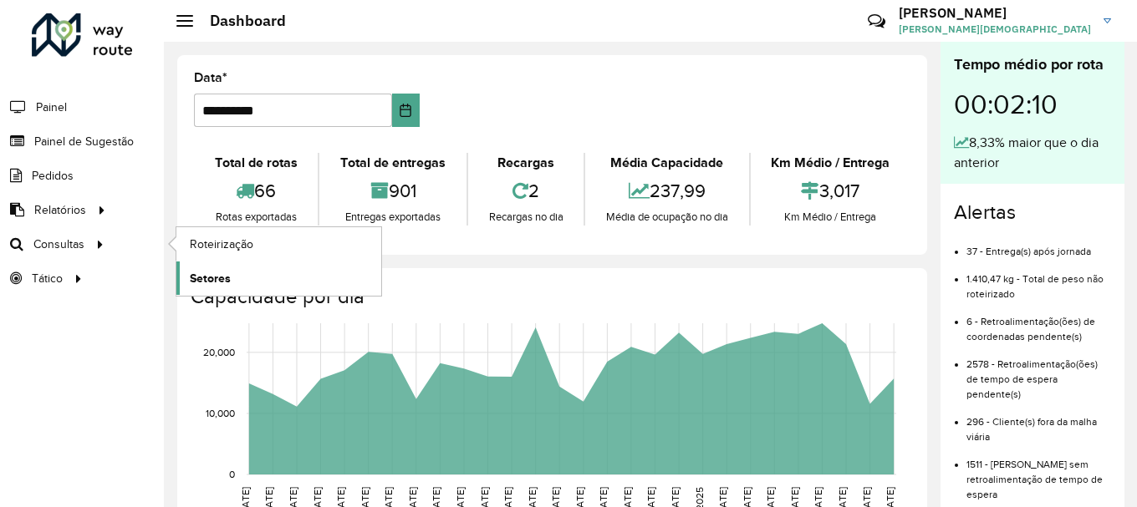
click at [212, 276] on span "Setores" at bounding box center [210, 279] width 41 height 18
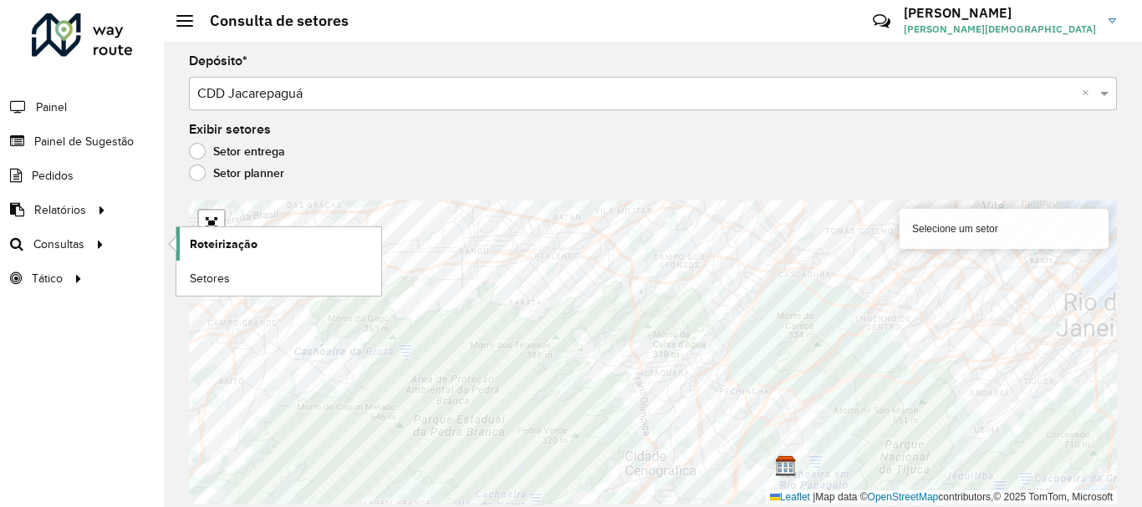
click at [201, 246] on span "Roteirização" at bounding box center [224, 245] width 68 height 18
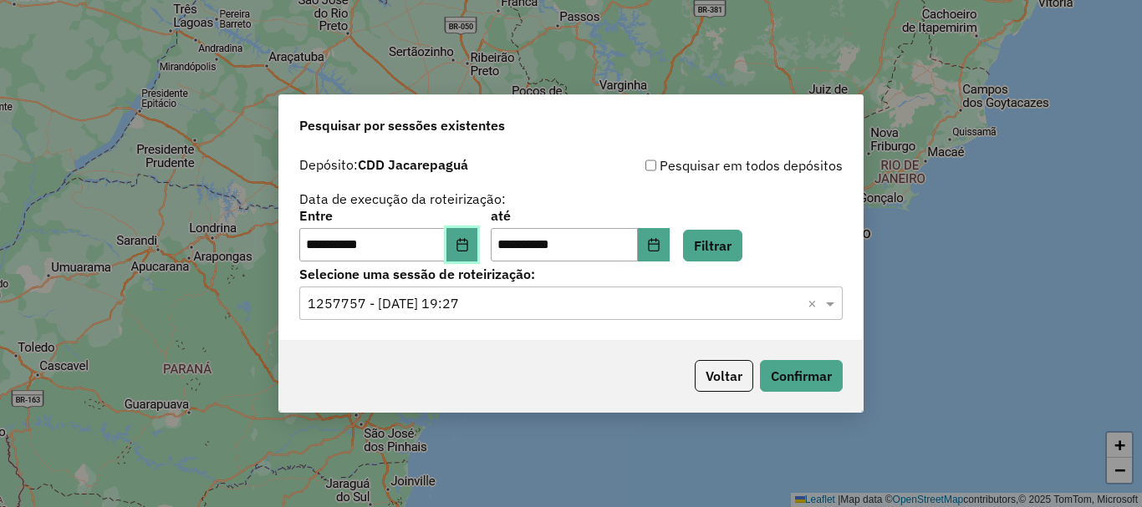
click at [469, 242] on icon "Choose Date" at bounding box center [462, 244] width 13 height 13
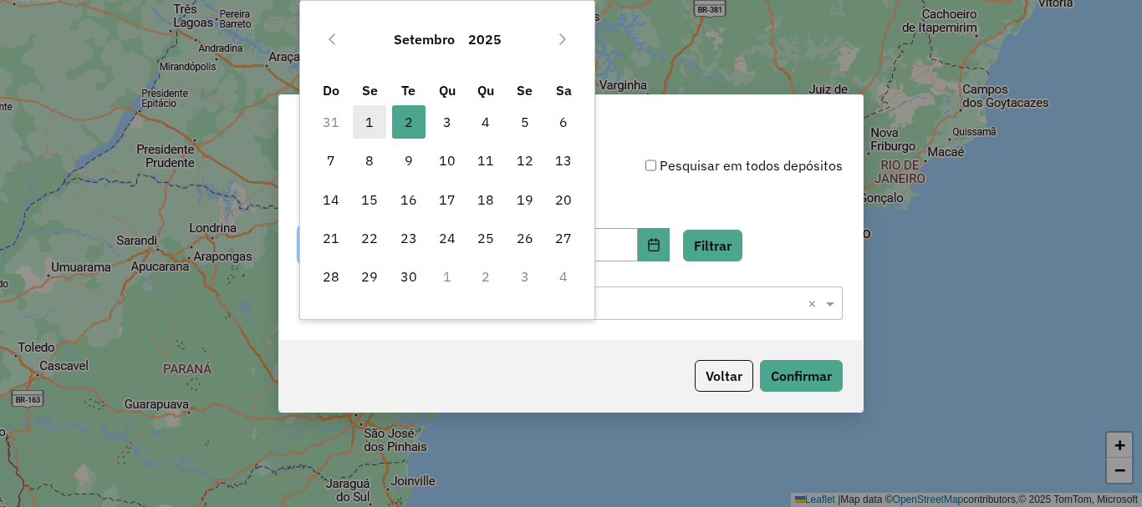
click at [370, 119] on span "1" at bounding box center [369, 121] width 33 height 33
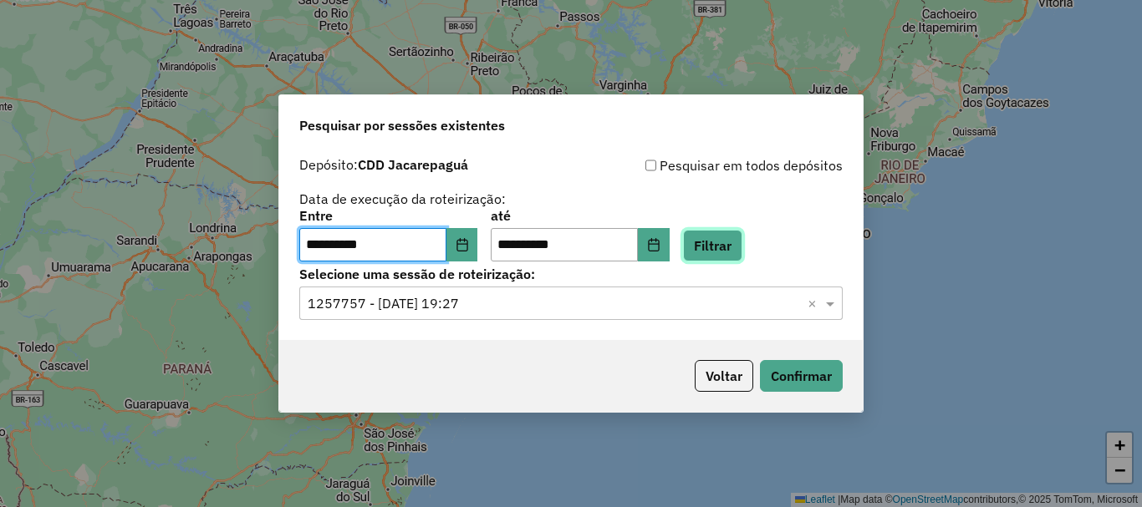
click at [741, 244] on button "Filtrar" at bounding box center [712, 246] width 59 height 32
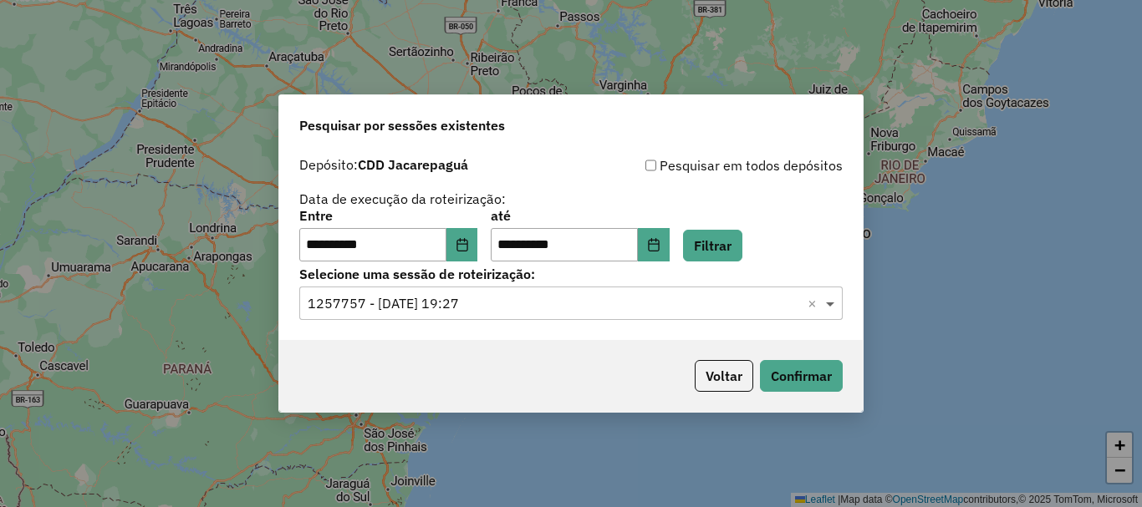
click at [833, 299] on span at bounding box center [832, 303] width 21 height 20
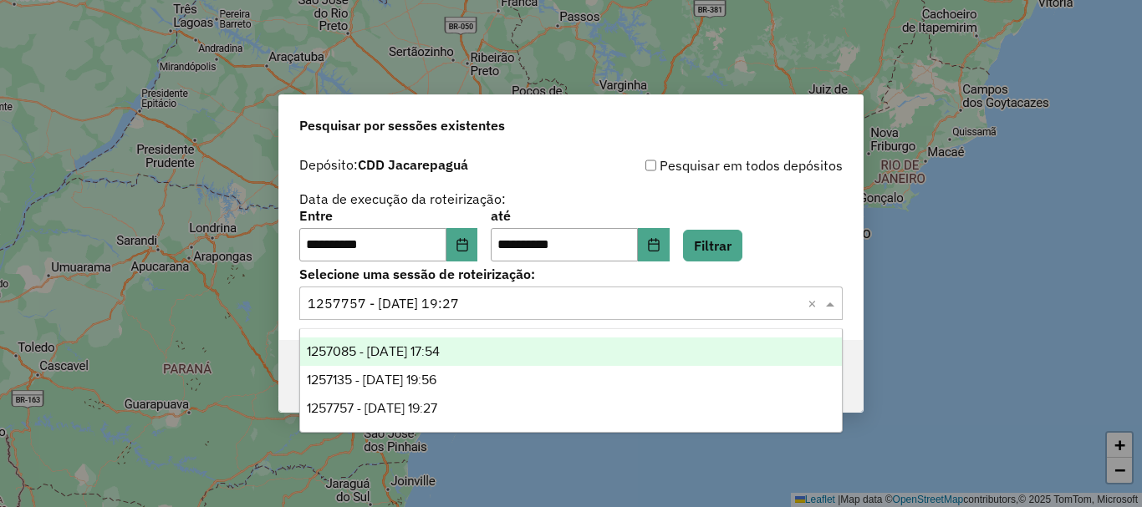
click at [421, 350] on span "1257085 - 01/09/2025 17:54" at bounding box center [373, 351] width 133 height 14
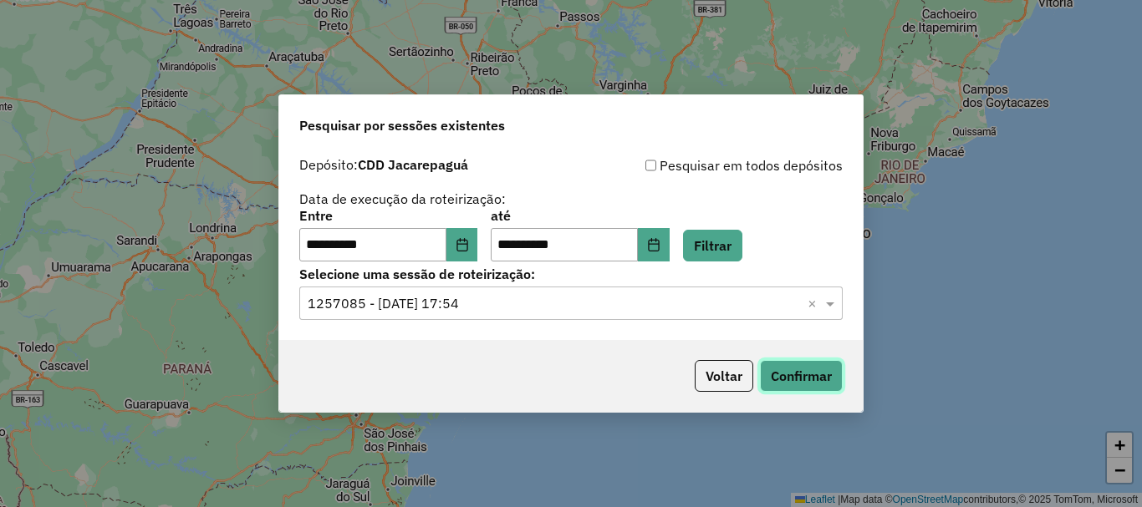
click at [837, 375] on button "Confirmar" at bounding box center [801, 376] width 83 height 32
click at [836, 307] on span at bounding box center [832, 303] width 21 height 20
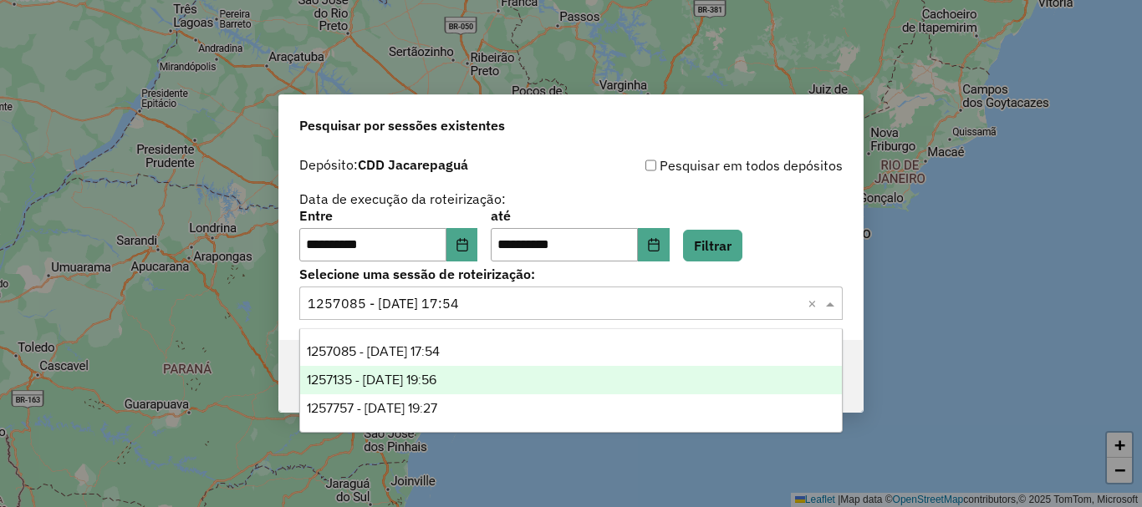
click at [436, 379] on span "1257135 - 01/09/2025 19:56" at bounding box center [372, 380] width 130 height 14
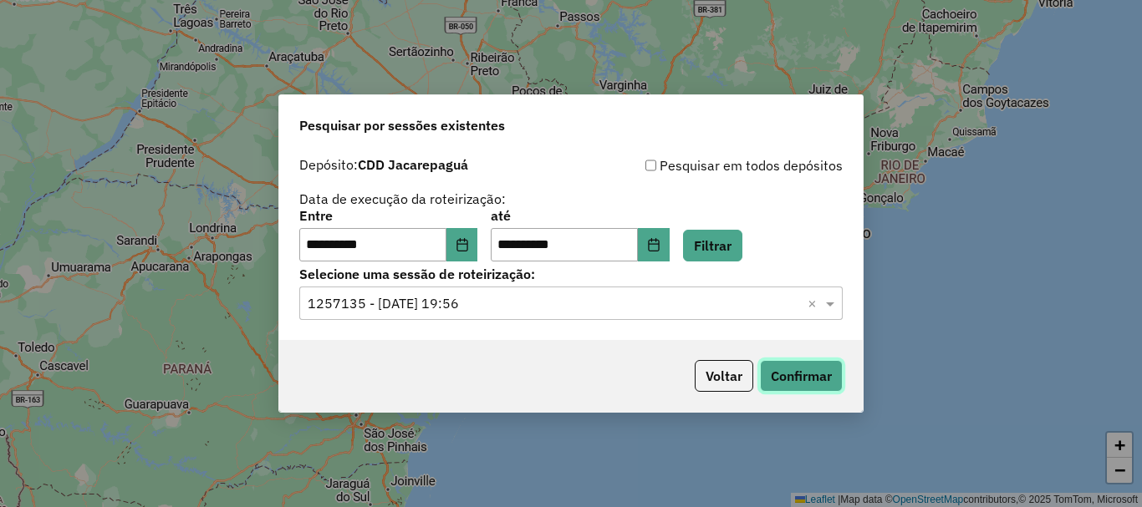
click at [818, 372] on button "Confirmar" at bounding box center [801, 376] width 83 height 32
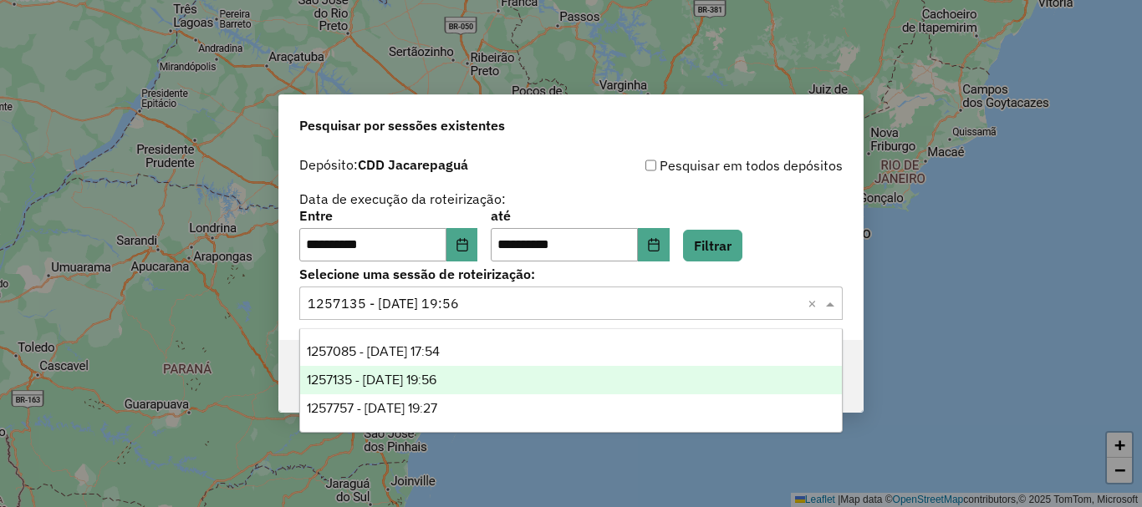
click at [688, 314] on div "Selecione uma sessão × 1257135 - 01/09/2025 19:56 ×" at bounding box center [570, 303] width 543 height 33
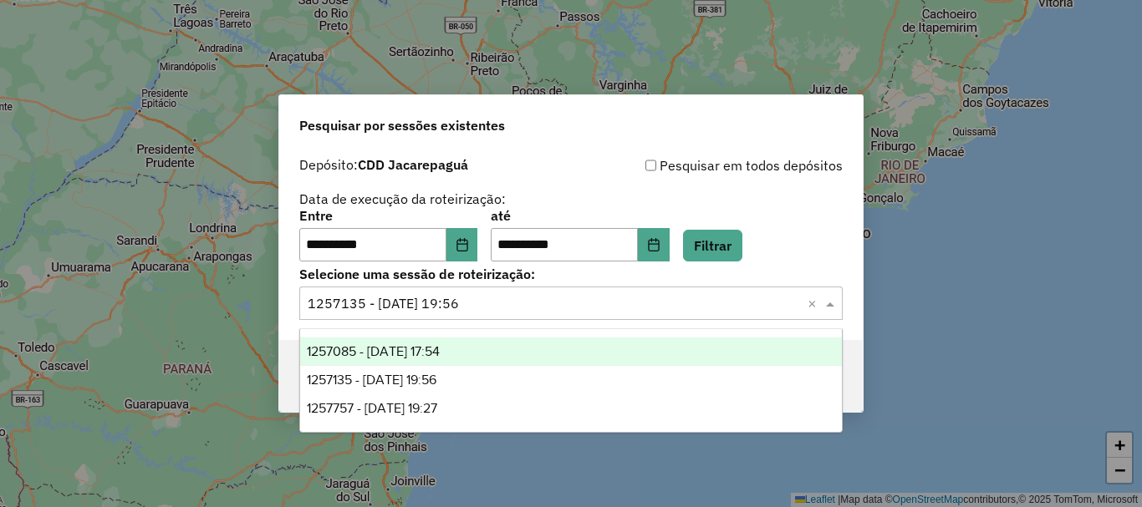
click at [476, 349] on div "1257085 - 01/09/2025 17:54" at bounding box center [571, 352] width 542 height 28
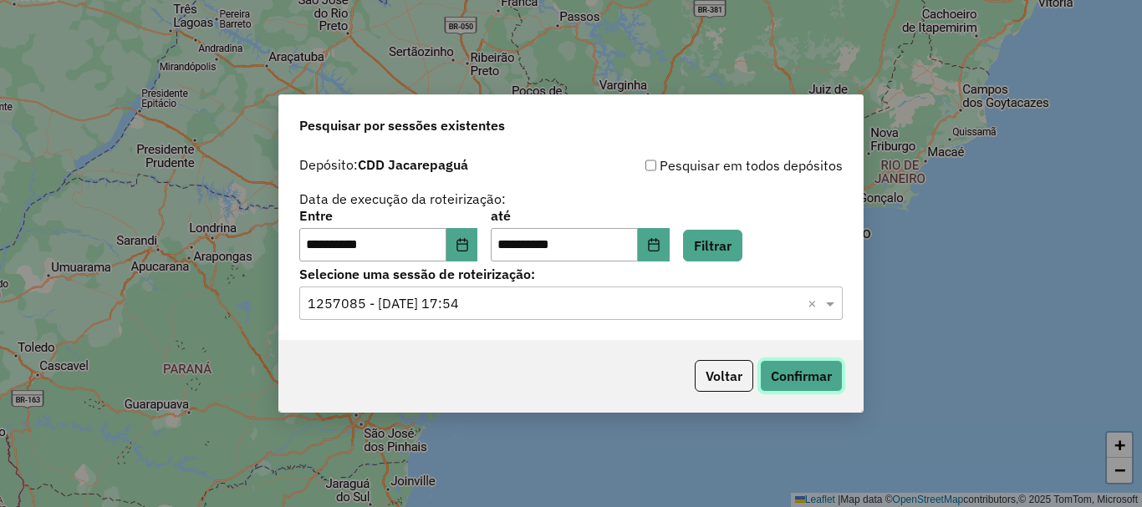
click at [799, 370] on button "Confirmar" at bounding box center [801, 376] width 83 height 32
click at [310, 254] on input "**********" at bounding box center [372, 244] width 147 height 33
type input "**********"
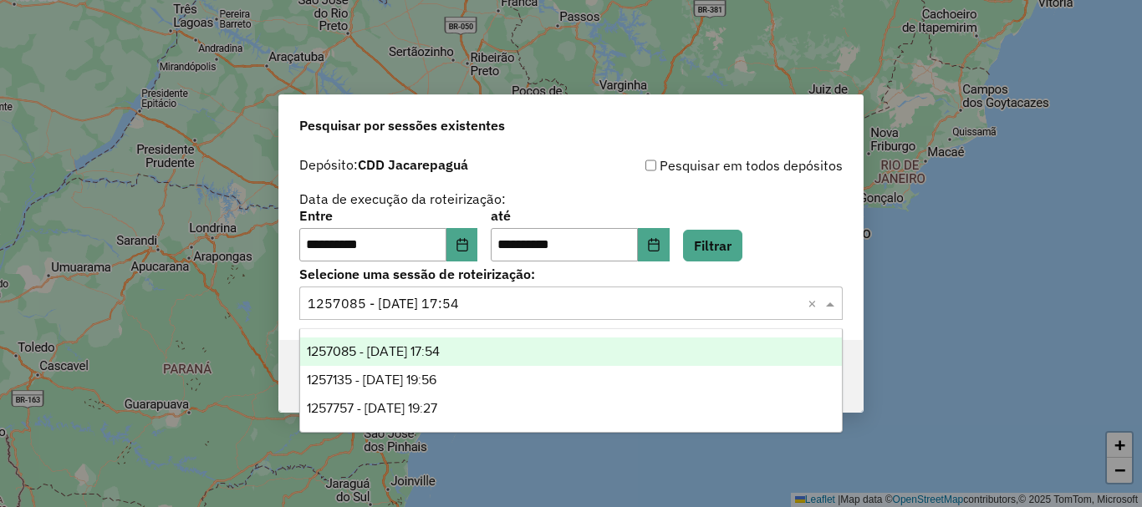
click at [649, 310] on input "text" at bounding box center [554, 304] width 493 height 20
click at [741, 263] on div "**********" at bounding box center [571, 244] width 584 height 191
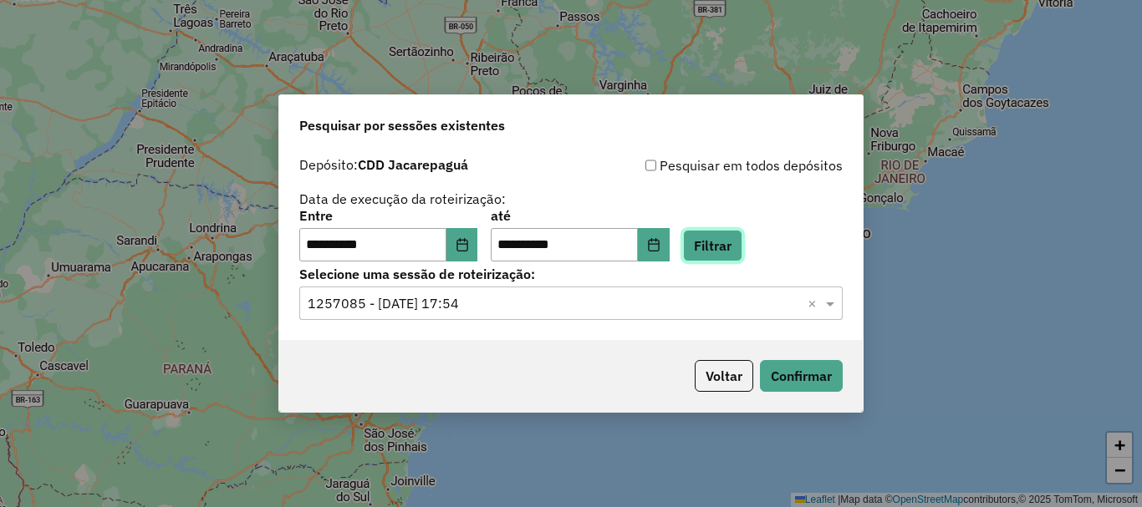
click at [737, 255] on button "Filtrar" at bounding box center [712, 246] width 59 height 32
click at [521, 299] on input "text" at bounding box center [554, 304] width 493 height 20
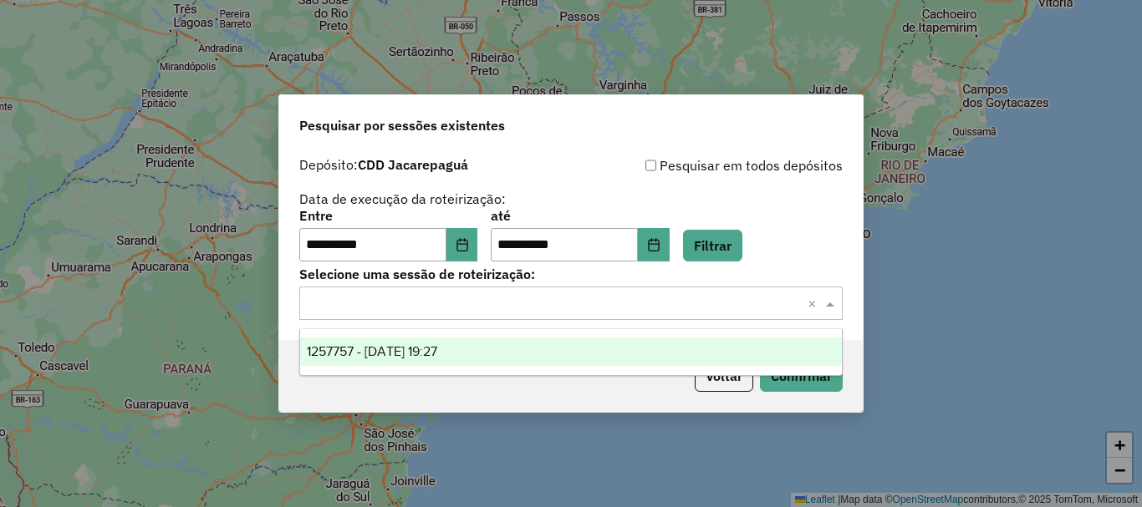
click at [419, 358] on span "1257757 - 02/09/2025 19:27" at bounding box center [372, 351] width 130 height 14
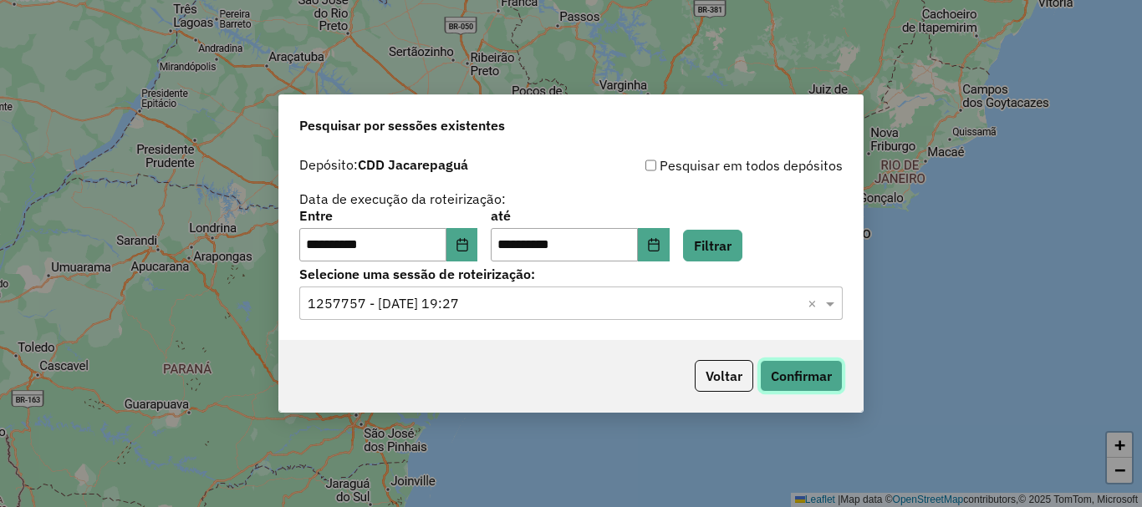
click at [789, 373] on button "Confirmar" at bounding box center [801, 376] width 83 height 32
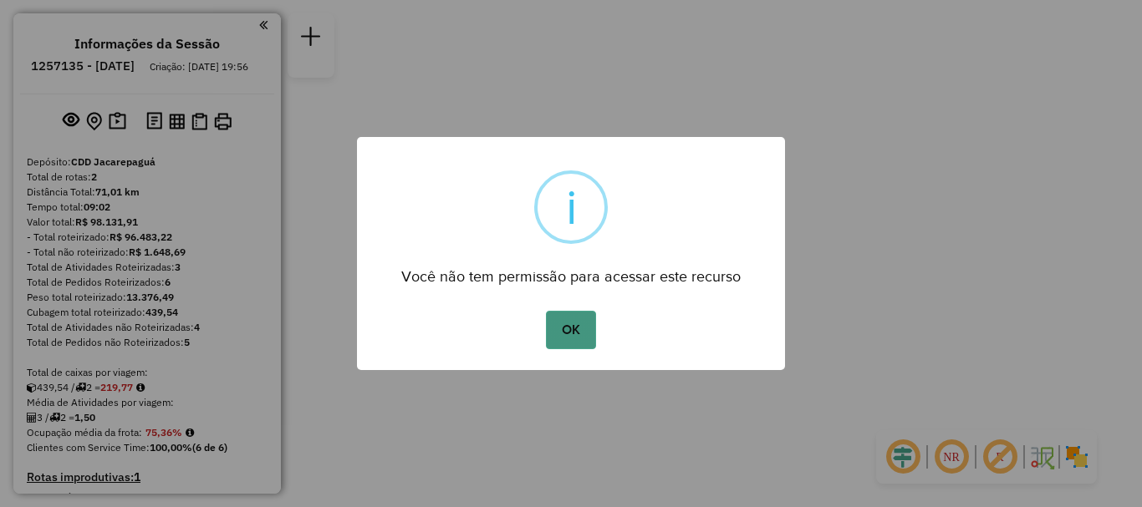
click at [569, 334] on button "OK" at bounding box center [570, 330] width 49 height 38
click at [546, 311] on button "OK" at bounding box center [570, 330] width 49 height 38
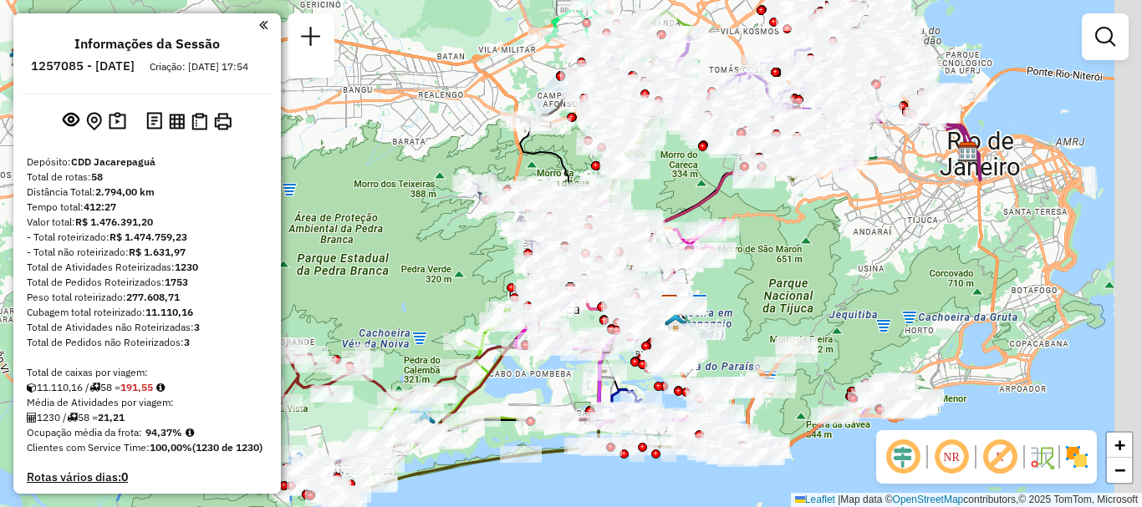
drag, startPoint x: 626, startPoint y: 319, endPoint x: 499, endPoint y: 256, distance: 141.7
click at [447, 259] on div "Janela de atendimento Grade de atendimento Capacidade Transportadoras Veículos …" at bounding box center [571, 253] width 1142 height 507
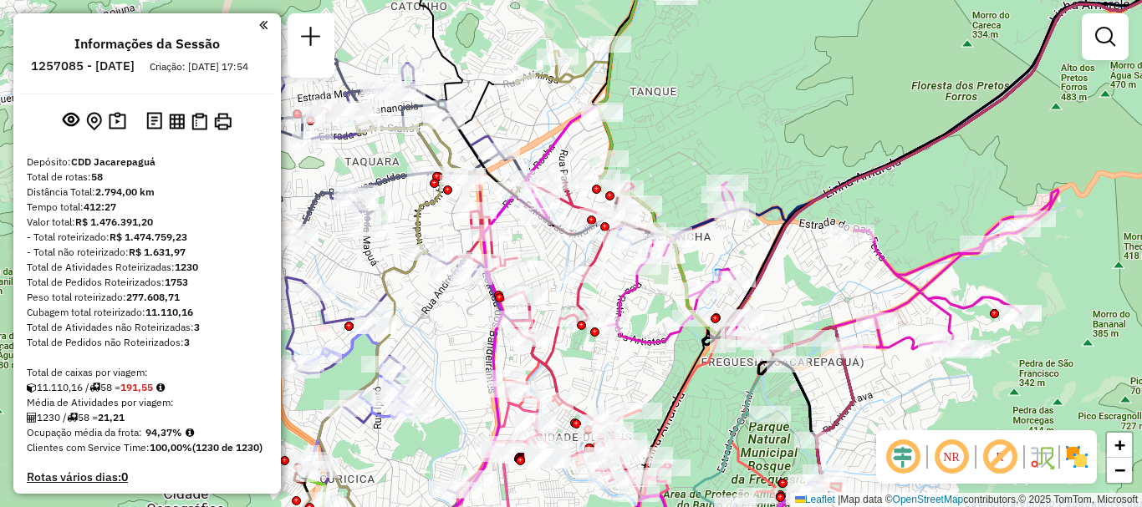
drag, startPoint x: 599, startPoint y: 230, endPoint x: 619, endPoint y: 257, distance: 34.6
click at [614, 277] on div "Janela de atendimento Grade de atendimento Capacidade Transportadoras Veículos …" at bounding box center [571, 253] width 1142 height 507
select select "**********"
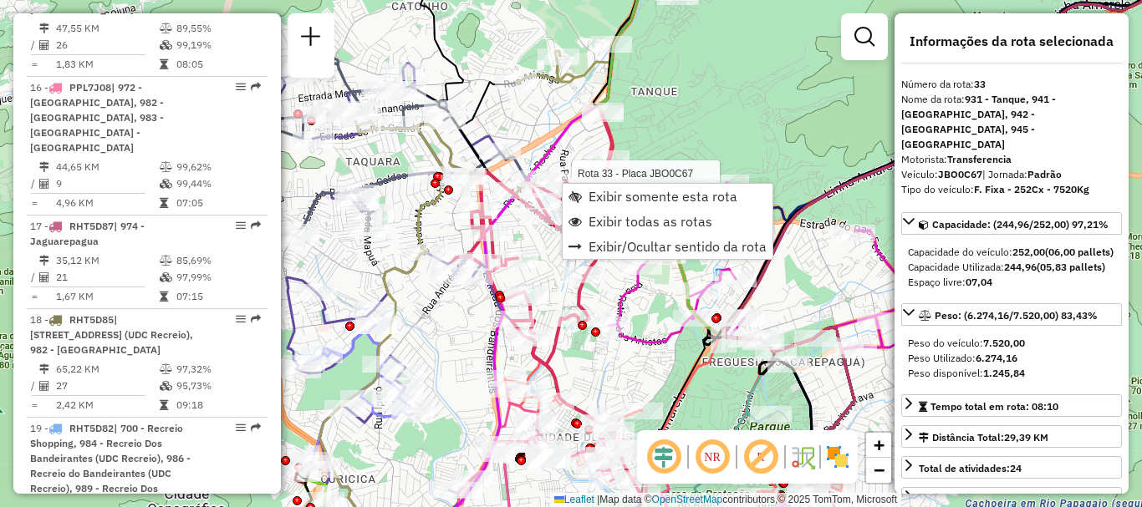
scroll to position [3983, 0]
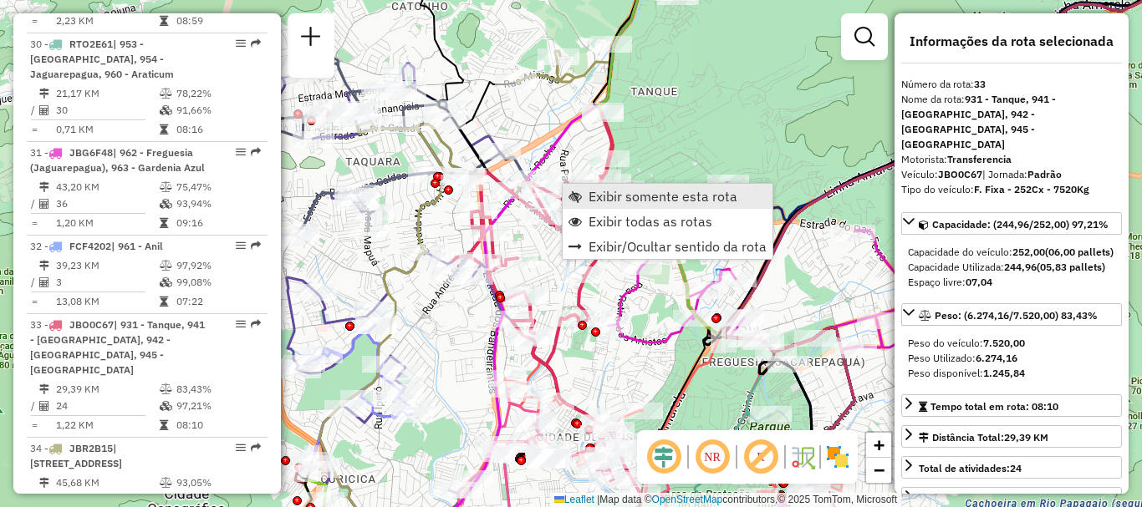
click at [594, 191] on span "Exibir somente esta rota" at bounding box center [663, 196] width 149 height 13
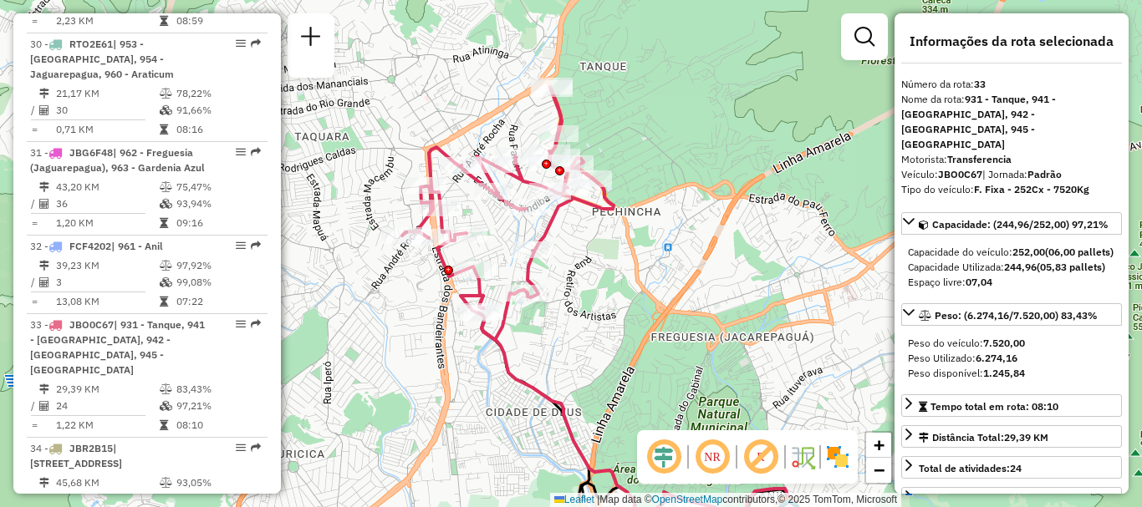
drag, startPoint x: 476, startPoint y: 175, endPoint x: 507, endPoint y: 230, distance: 63.7
click at [507, 230] on div "Janela de atendimento Grade de atendimento Capacidade Transportadoras Veículos …" at bounding box center [571, 253] width 1142 height 507
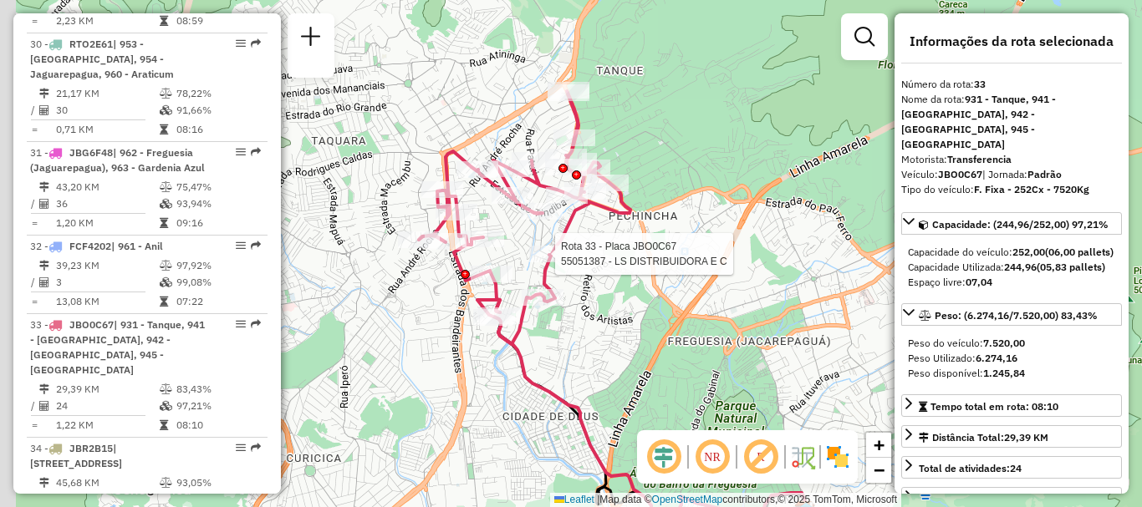
drag, startPoint x: 498, startPoint y: 244, endPoint x: 517, endPoint y: 237, distance: 19.6
click at [521, 241] on div "Rota 33 - Placa JBO0C67 55051387 - LS DISTRIBUIDORA E C Janela de atendimento G…" at bounding box center [571, 253] width 1142 height 507
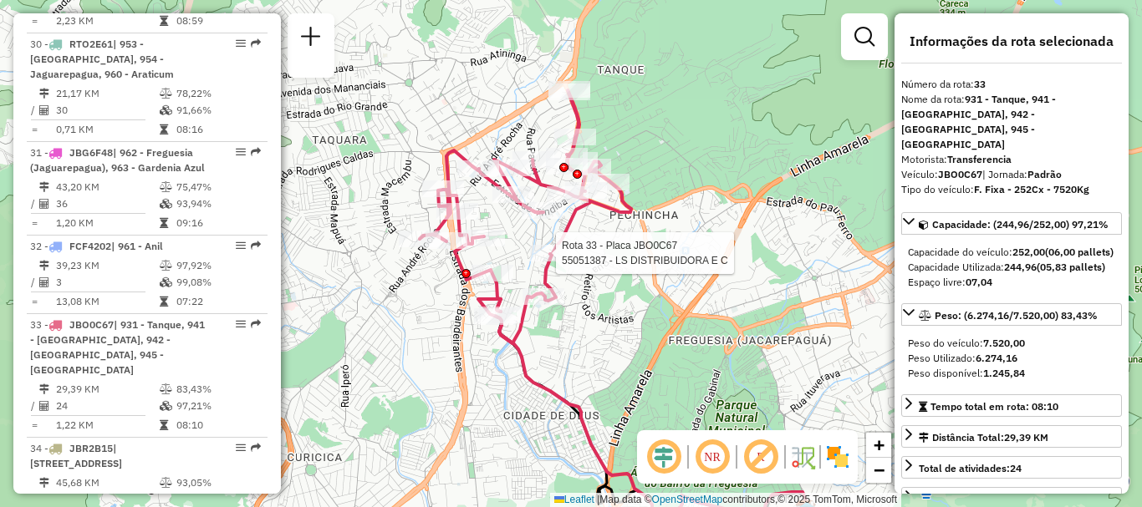
click at [834, 457] on img at bounding box center [837, 457] width 27 height 27
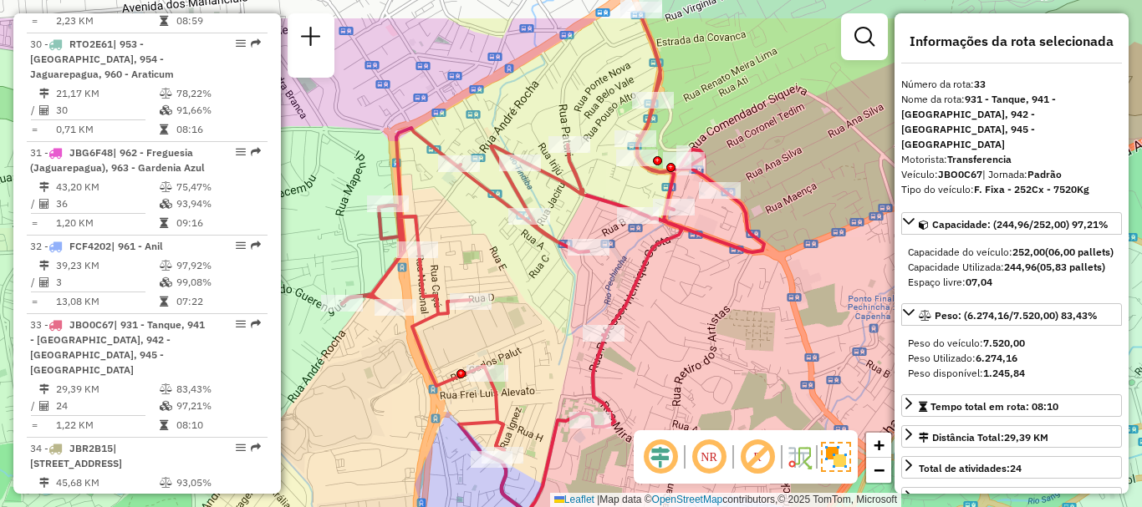
drag, startPoint x: 664, startPoint y: 268, endPoint x: 714, endPoint y: 332, distance: 81.6
click at [714, 332] on div "Janela de atendimento Grade de atendimento Capacidade Transportadoras Veículos …" at bounding box center [571, 253] width 1142 height 507
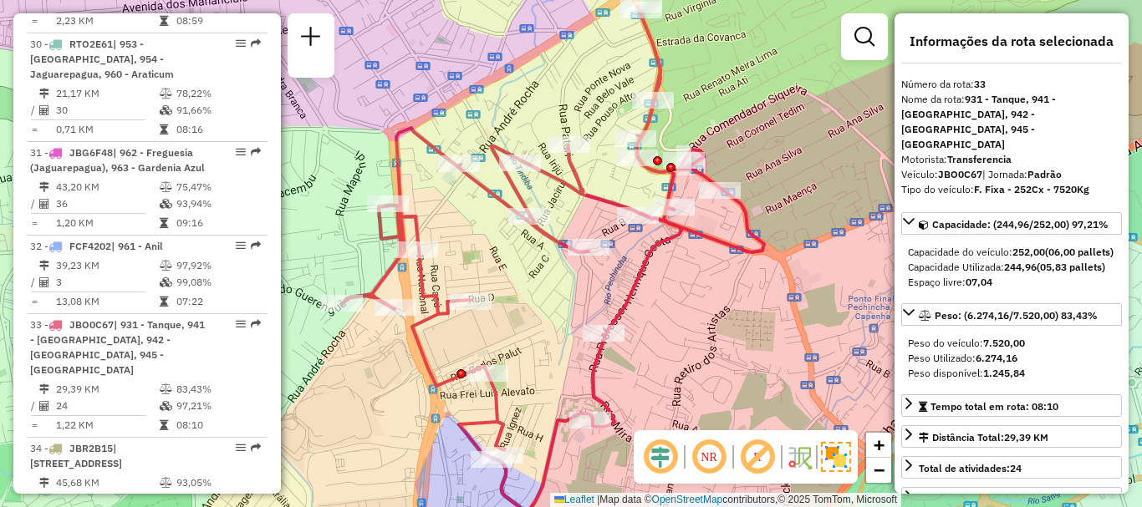
click at [702, 326] on div "Janela de atendimento Grade de atendimento Capacidade Transportadoras Veículos …" at bounding box center [571, 253] width 1142 height 507
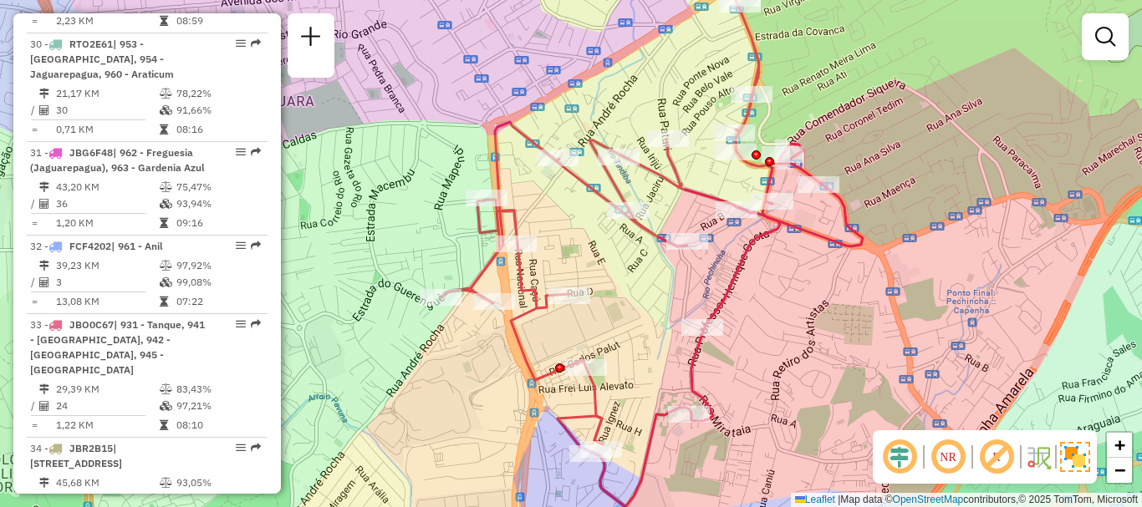
drag, startPoint x: 737, startPoint y: 321, endPoint x: 835, endPoint y: 315, distance: 98.8
click at [835, 315] on div "Janela de atendimento Grade de atendimento Capacidade Transportadoras Veículos …" at bounding box center [571, 253] width 1142 height 507
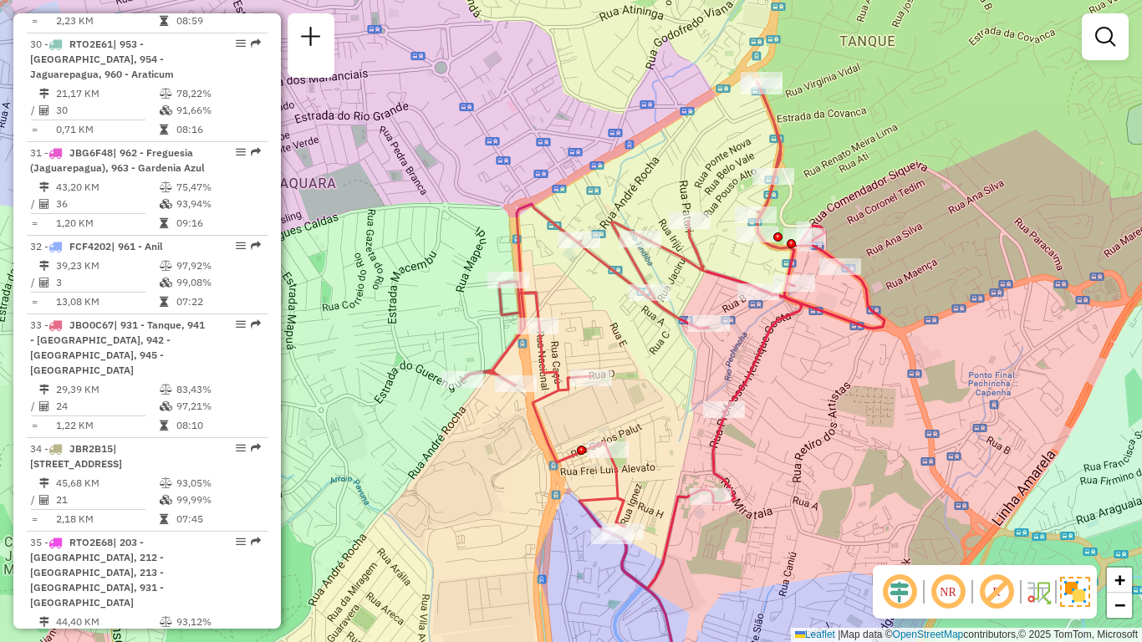
drag, startPoint x: 925, startPoint y: 458, endPoint x: 947, endPoint y: 473, distance: 26.4
click at [947, 473] on div "Janela de atendimento Grade de atendimento Capacidade Transportadoras Veículos …" at bounding box center [571, 321] width 1142 height 642
click at [910, 441] on div "Janela de atendimento Grade de atendimento Capacidade Transportadoras Veículos …" at bounding box center [571, 321] width 1142 height 642
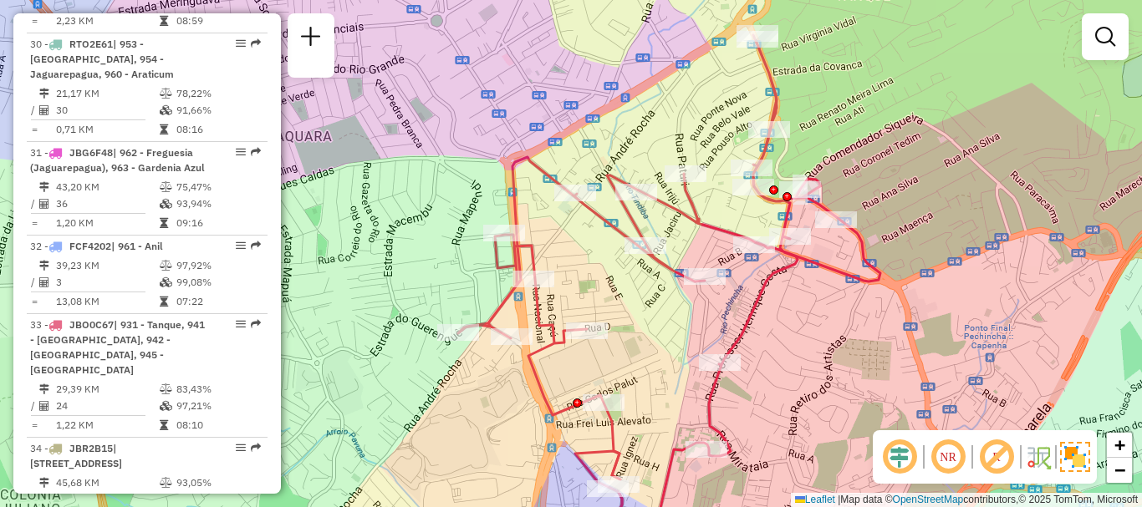
drag, startPoint x: 799, startPoint y: 318, endPoint x: 782, endPoint y: 355, distance: 41.5
click at [786, 361] on div "Janela de atendimento Grade de atendimento Capacidade Transportadoras Veículos …" at bounding box center [571, 253] width 1142 height 507
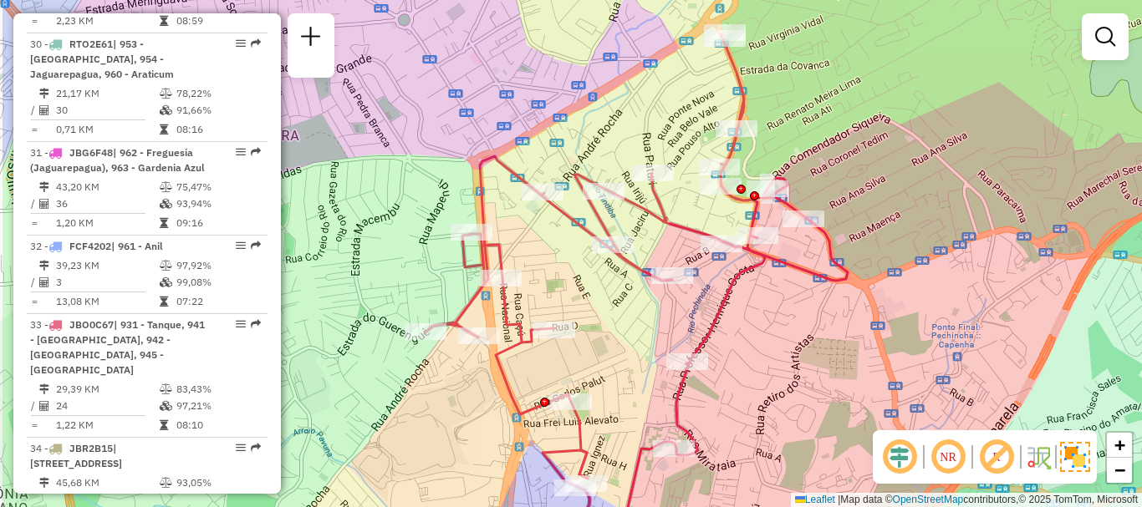
drag, startPoint x: 701, startPoint y: 374, endPoint x: 818, endPoint y: 371, distance: 117.1
click at [818, 371] on div "Janela de atendimento Grade de atendimento Capacidade Transportadoras Veículos …" at bounding box center [571, 253] width 1142 height 507
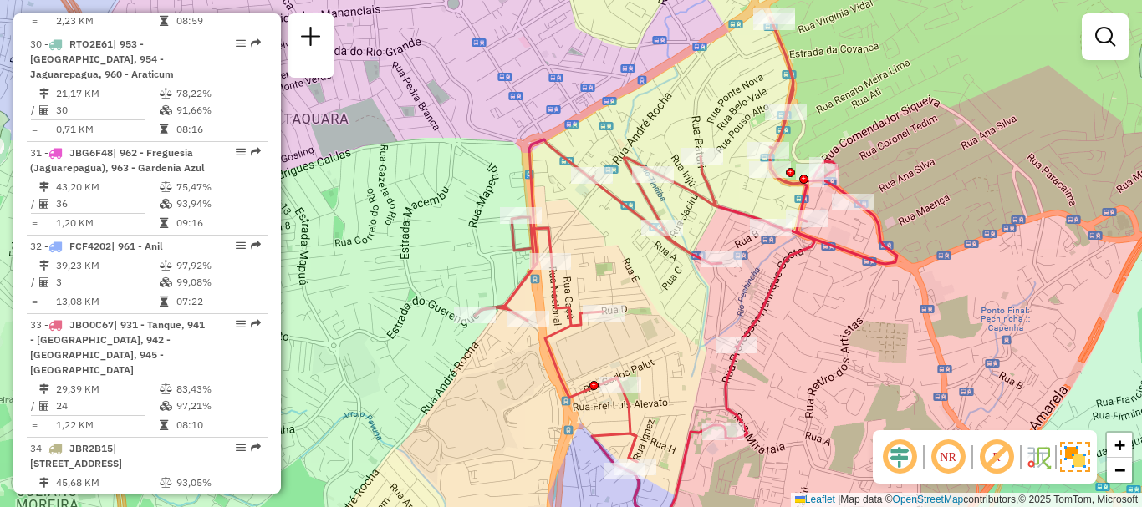
drag, startPoint x: 470, startPoint y: 422, endPoint x: 511, endPoint y: 405, distance: 44.2
click at [512, 406] on div "Janela de atendimento Grade de atendimento Capacidade Transportadoras Veículos …" at bounding box center [571, 253] width 1142 height 507
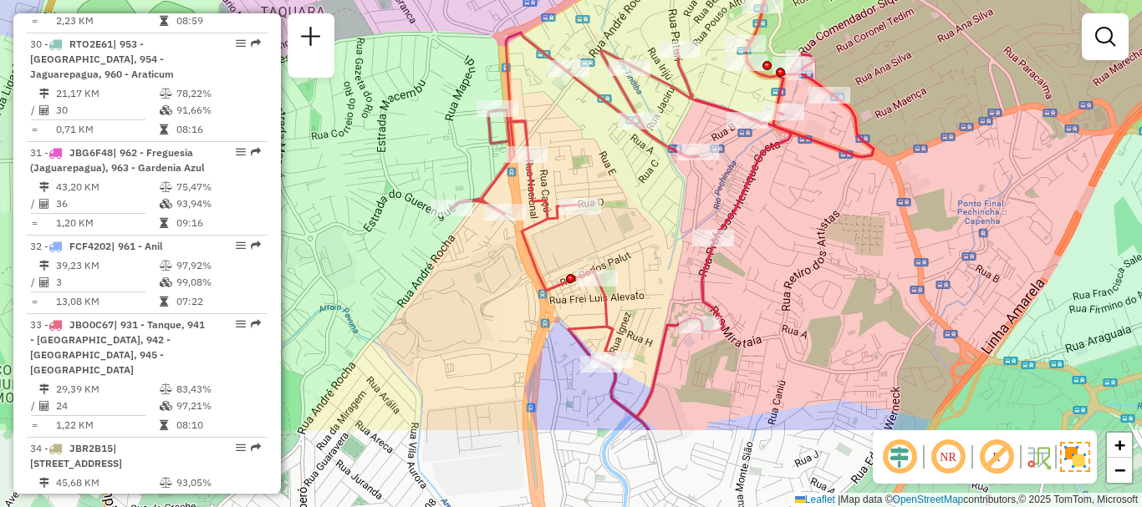
drag, startPoint x: 695, startPoint y: 392, endPoint x: 661, endPoint y: 265, distance: 131.4
click at [661, 265] on div "Janela de atendimento Grade de atendimento Capacidade Transportadoras Veículos …" at bounding box center [571, 253] width 1142 height 507
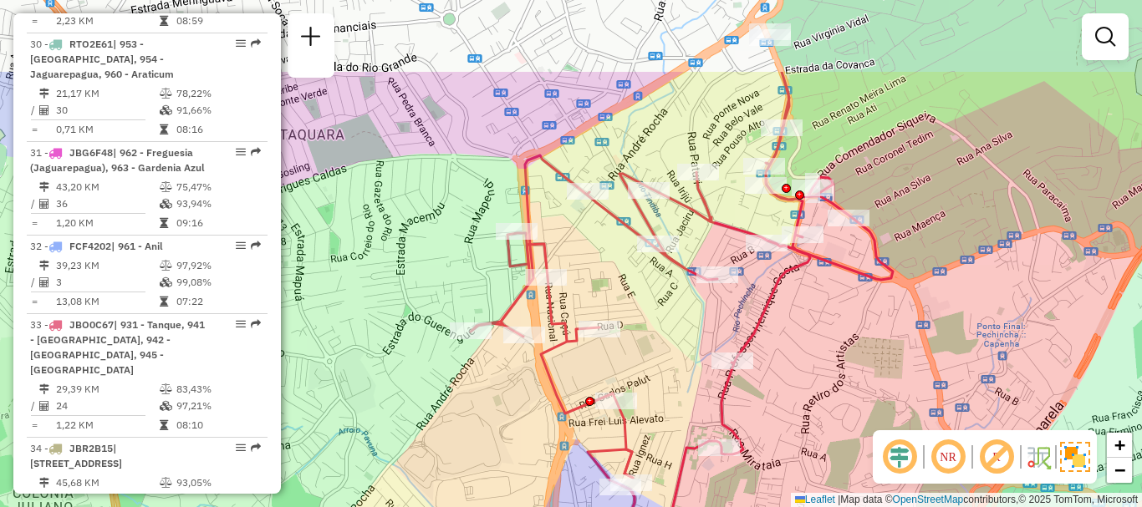
drag, startPoint x: 655, startPoint y: 227, endPoint x: 674, endPoint y: 350, distance: 124.4
click at [674, 350] on div "Janela de atendimento Grade de atendimento Capacidade Transportadoras Veículos …" at bounding box center [571, 253] width 1142 height 507
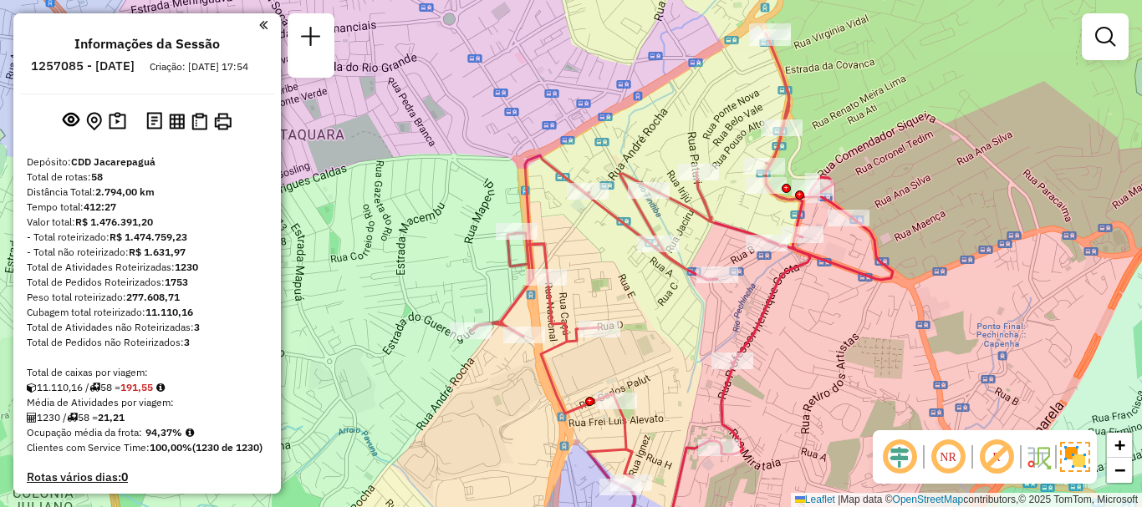
scroll to position [84, 0]
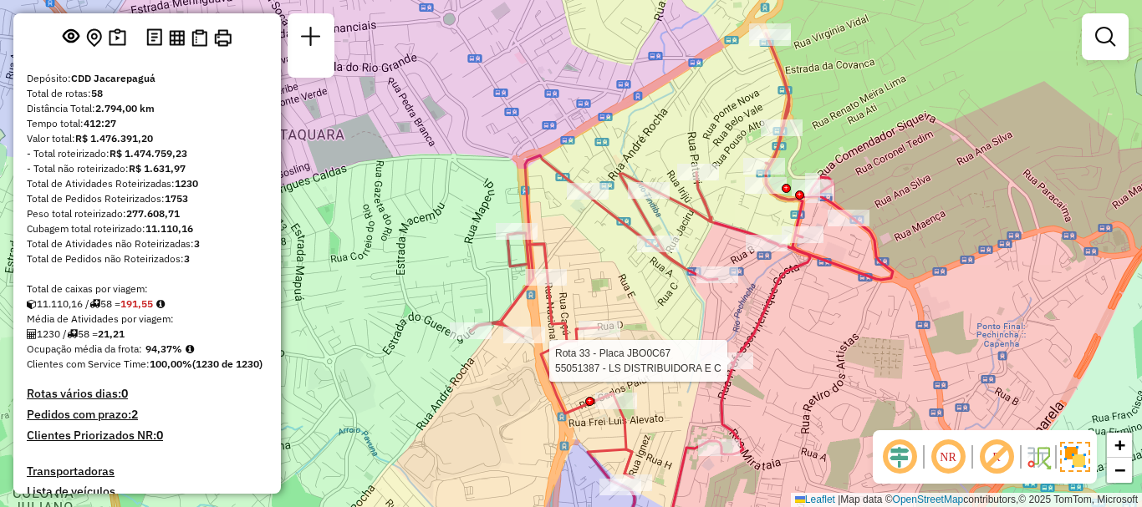
select select "**********"
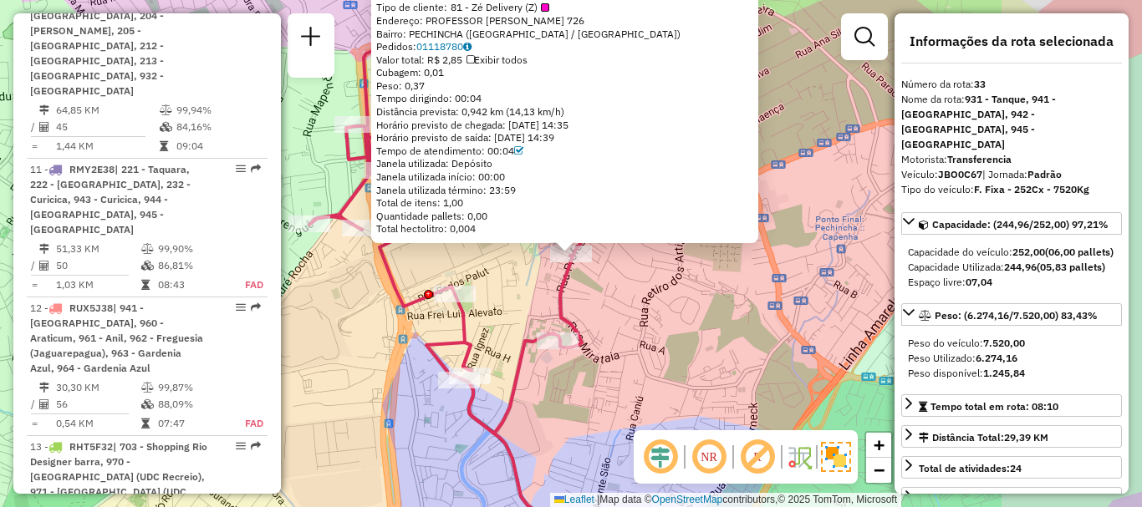
scroll to position [3983, 0]
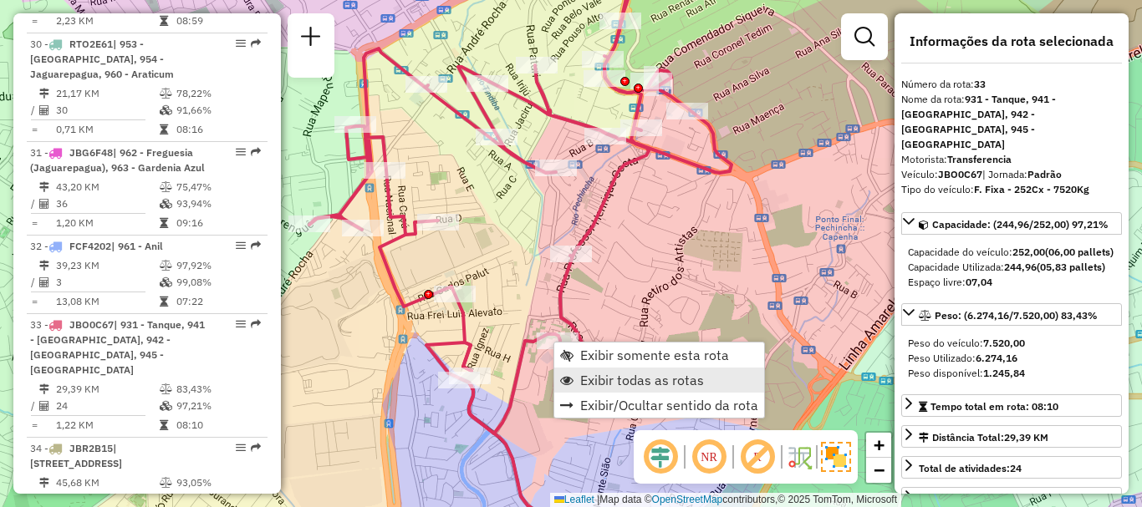
click at [608, 375] on span "Exibir todas as rotas" at bounding box center [642, 380] width 124 height 13
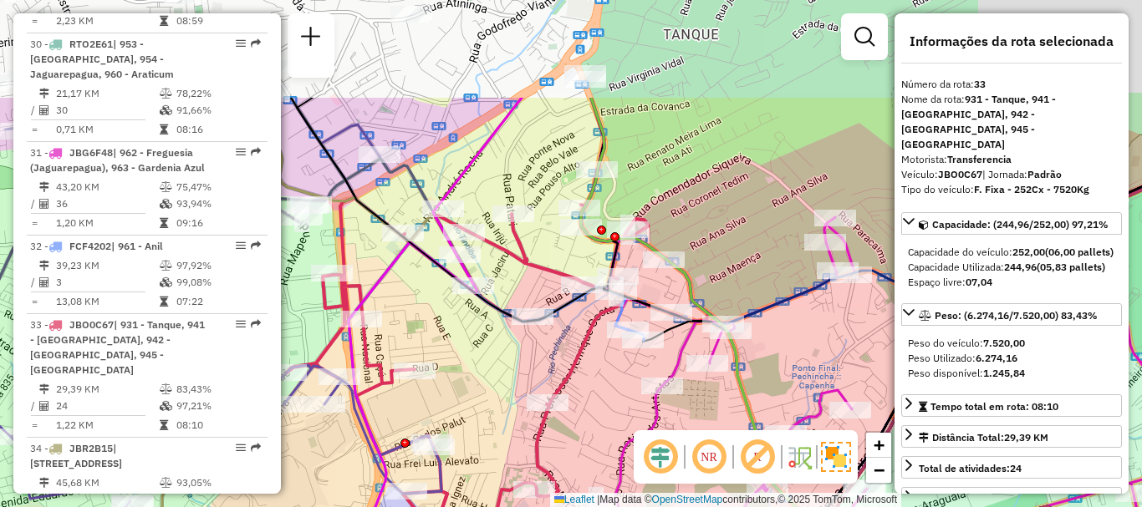
drag, startPoint x: 741, startPoint y: 298, endPoint x: 766, endPoint y: 110, distance: 188.9
click at [716, 446] on hb-router-mapa "Informações da Sessão 1257085 - 01/09/2025 Criação: 30/08/2025 17:54 Depósito: …" at bounding box center [571, 253] width 1142 height 507
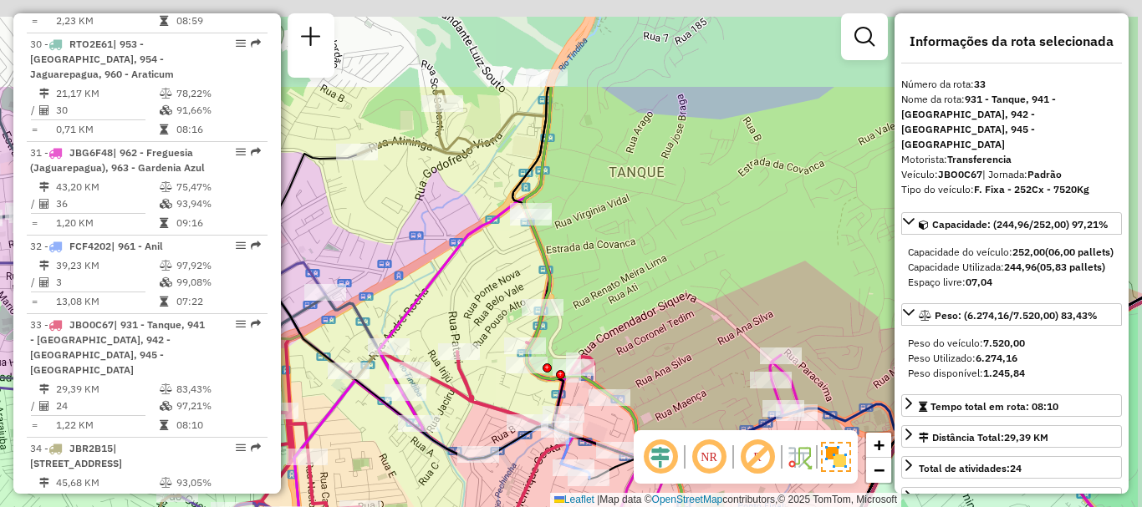
drag, startPoint x: 766, startPoint y: 105, endPoint x: 690, endPoint y: 264, distance: 176.1
click at [694, 269] on div "Janela de atendimento Grade de atendimento Capacidade Transportadoras Veículos …" at bounding box center [571, 253] width 1142 height 507
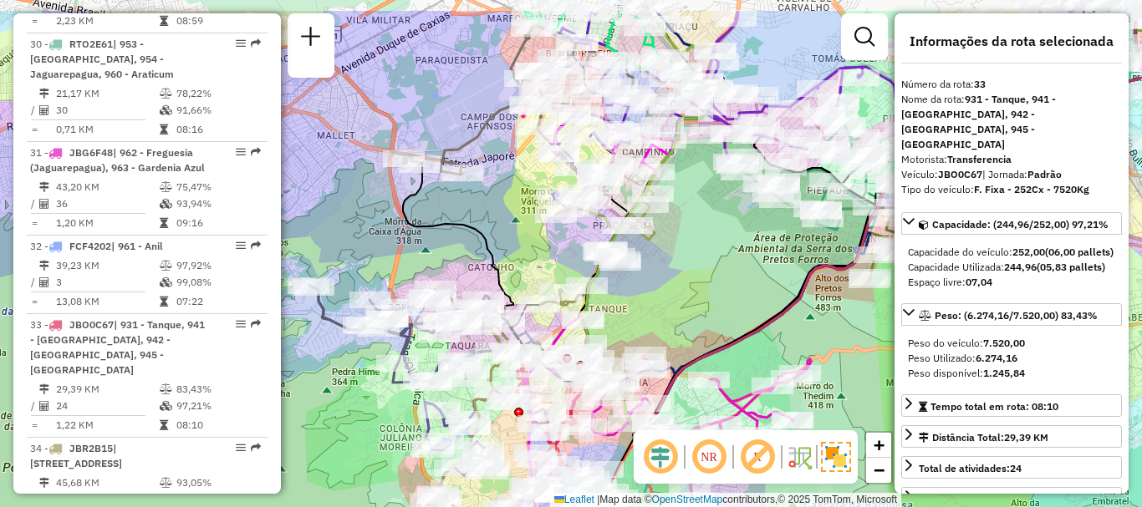
drag, startPoint x: 762, startPoint y: 201, endPoint x: 605, endPoint y: 291, distance: 180.5
click at [609, 293] on div "Janela de atendimento Grade de atendimento Capacidade Transportadoras Veículos …" at bounding box center [571, 253] width 1142 height 507
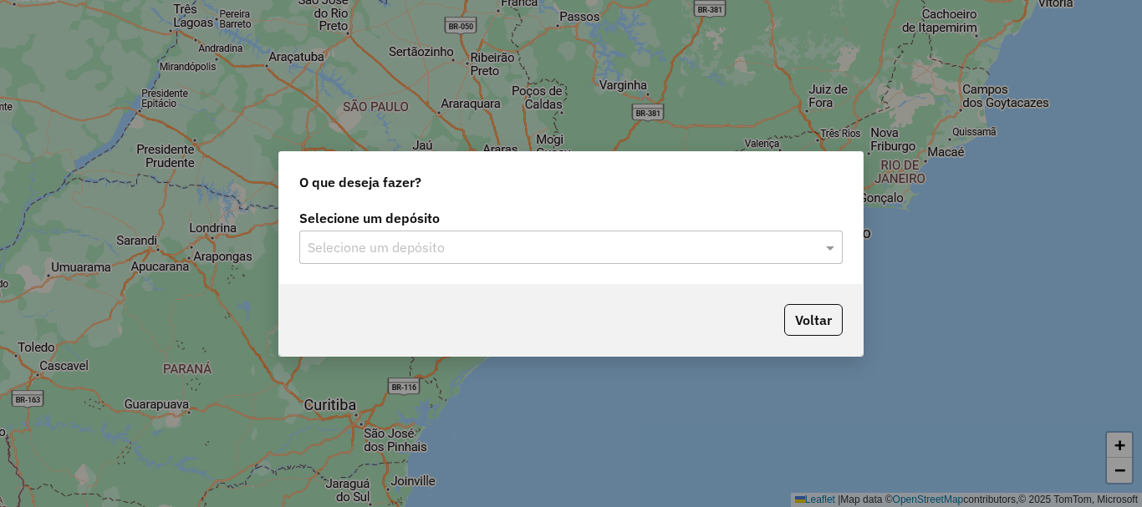
click at [657, 249] on input "text" at bounding box center [554, 248] width 493 height 20
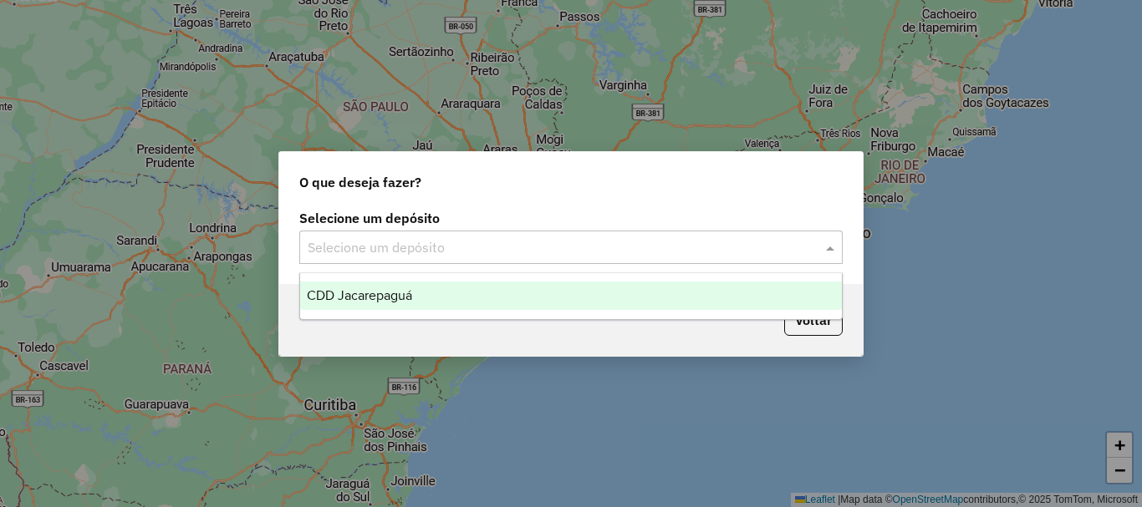
click at [456, 299] on div "CDD Jacarepaguá" at bounding box center [571, 296] width 542 height 28
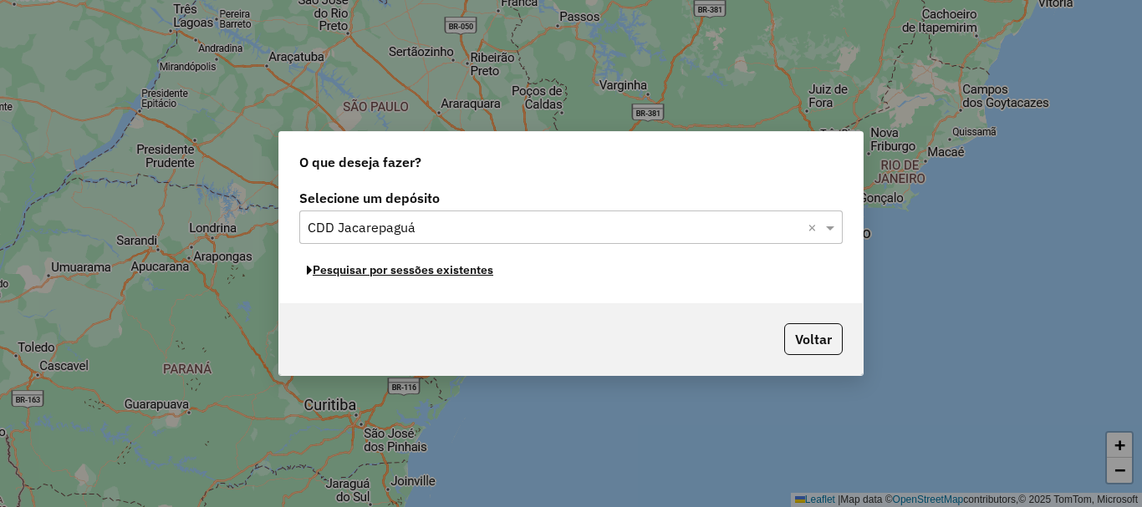
click at [456, 274] on button "Pesquisar por sessões existentes" at bounding box center [399, 270] width 201 height 26
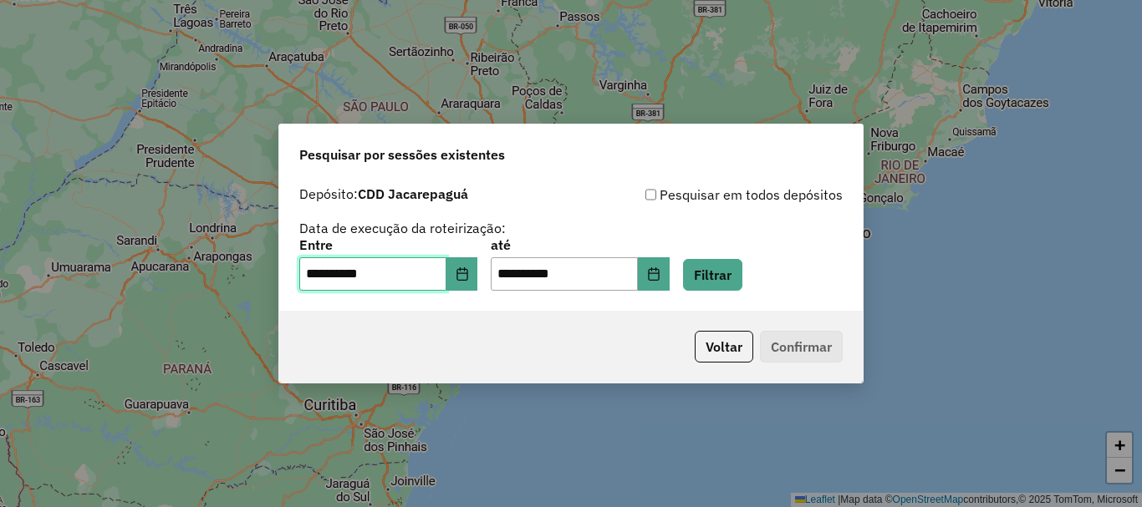
click at [312, 274] on input "**********" at bounding box center [372, 273] width 147 height 33
type input "**********"
click at [508, 276] on input "**********" at bounding box center [564, 273] width 147 height 33
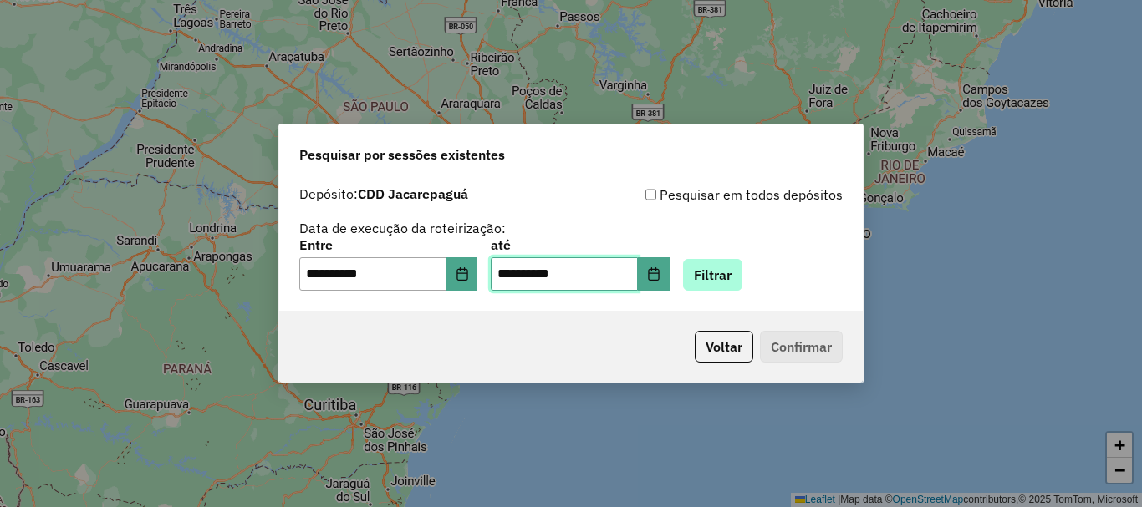
type input "**********"
click at [742, 269] on button "Filtrar" at bounding box center [712, 275] width 59 height 32
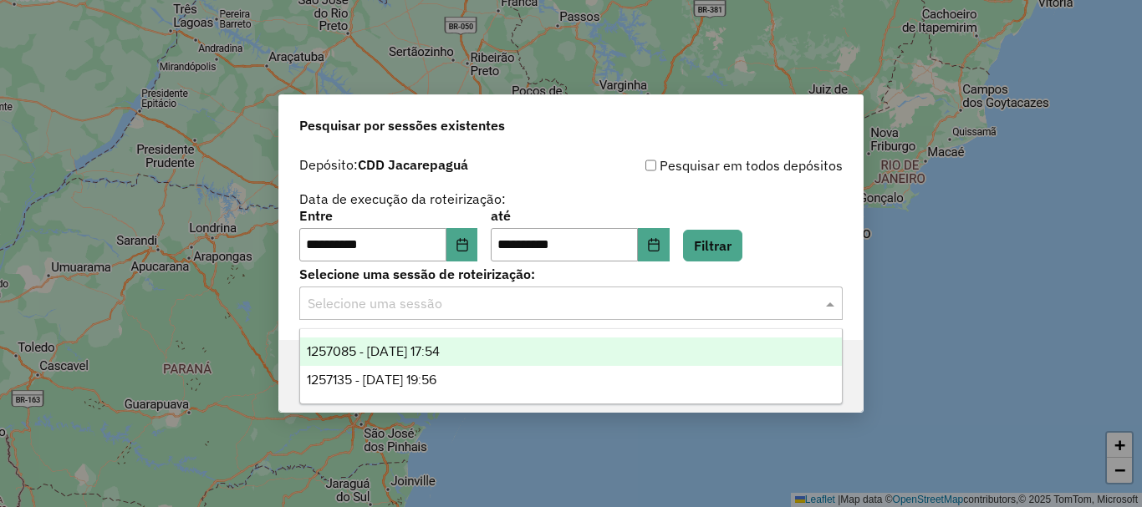
click at [635, 314] on div "Selecione uma sessão" at bounding box center [570, 303] width 543 height 33
click at [482, 353] on div "1257085 - [DATE] 17:54" at bounding box center [571, 352] width 542 height 28
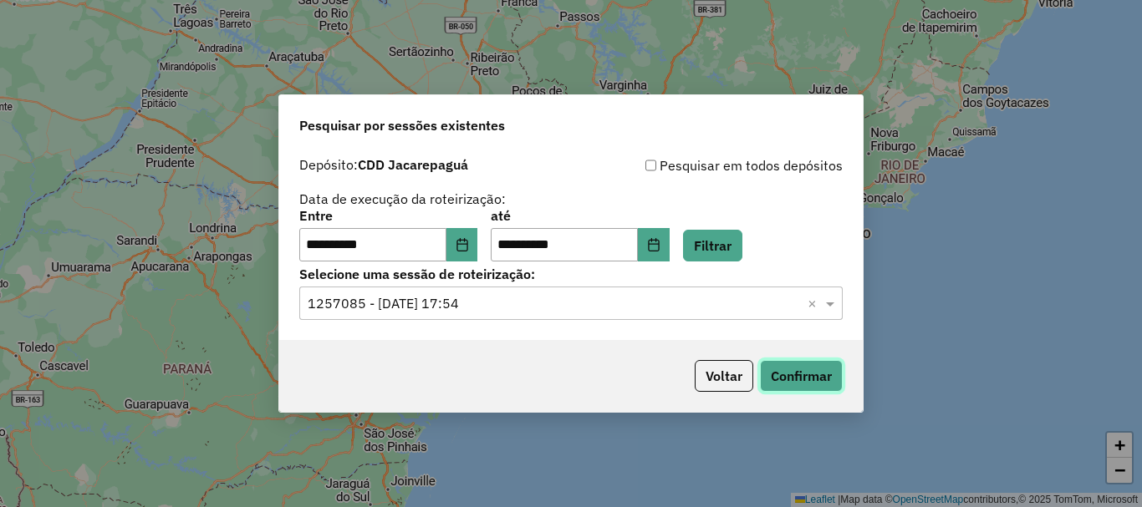
click at [806, 364] on button "Confirmar" at bounding box center [801, 376] width 83 height 32
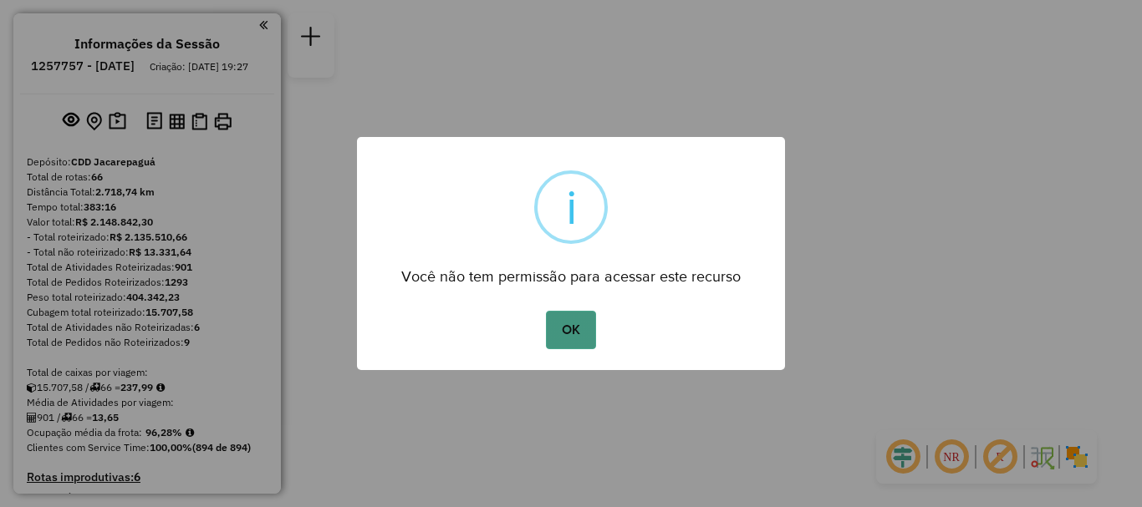
click at [562, 341] on button "OK" at bounding box center [570, 330] width 49 height 38
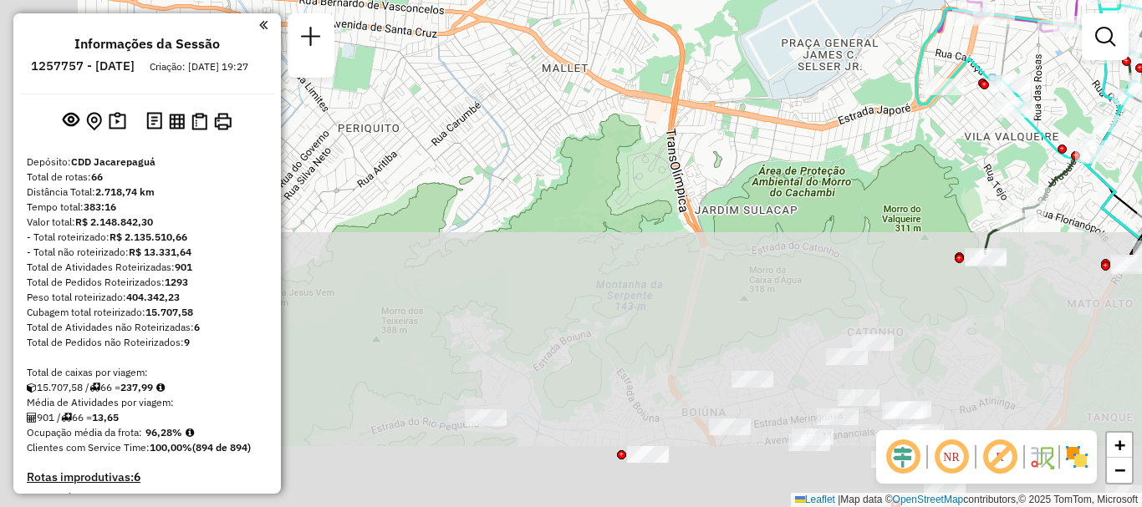
drag, startPoint x: 591, startPoint y: 324, endPoint x: 616, endPoint y: 78, distance: 247.1
click at [740, 44] on div "Janela de atendimento Grade de atendimento Capacidade Transportadoras Veículos …" at bounding box center [571, 253] width 1142 height 507
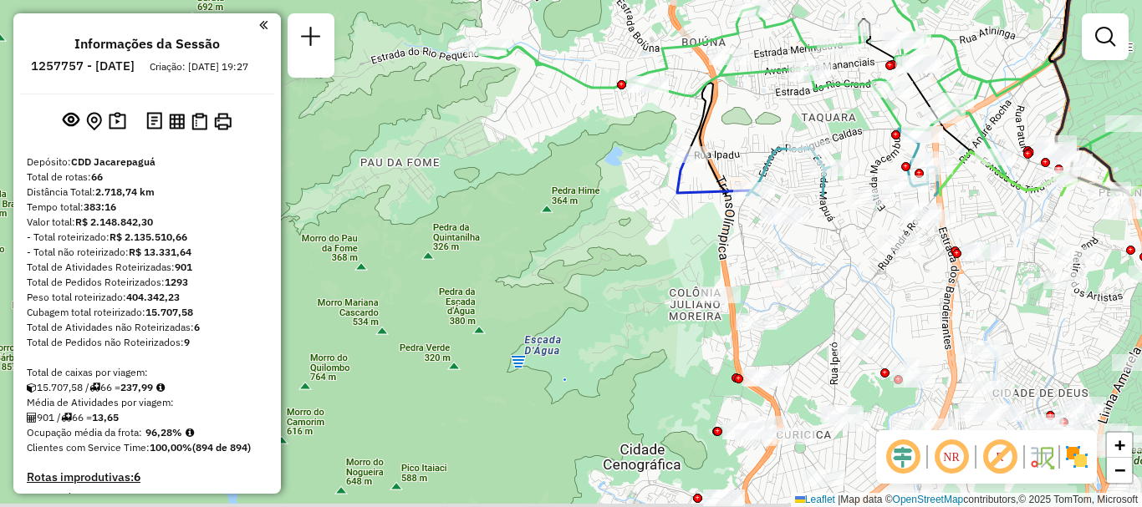
drag, startPoint x: 723, startPoint y: 375, endPoint x: 637, endPoint y: 101, distance: 286.6
click at [727, 10] on div "Janela de atendimento Grade de atendimento Capacidade Transportadoras Veículos …" at bounding box center [571, 253] width 1142 height 507
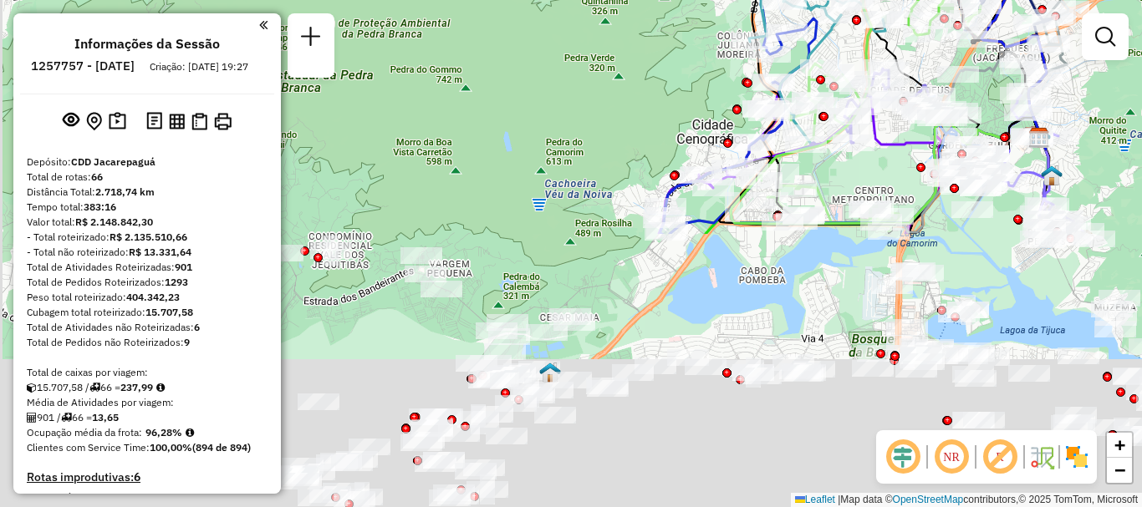
drag, startPoint x: 651, startPoint y: 314, endPoint x: 702, endPoint y: 114, distance: 206.2
click at [702, 114] on div "Rota 21 - Placa FCF4202 55006028 - EULAMPIA ALVES MOURA Janela de atendimento G…" at bounding box center [571, 253] width 1142 height 507
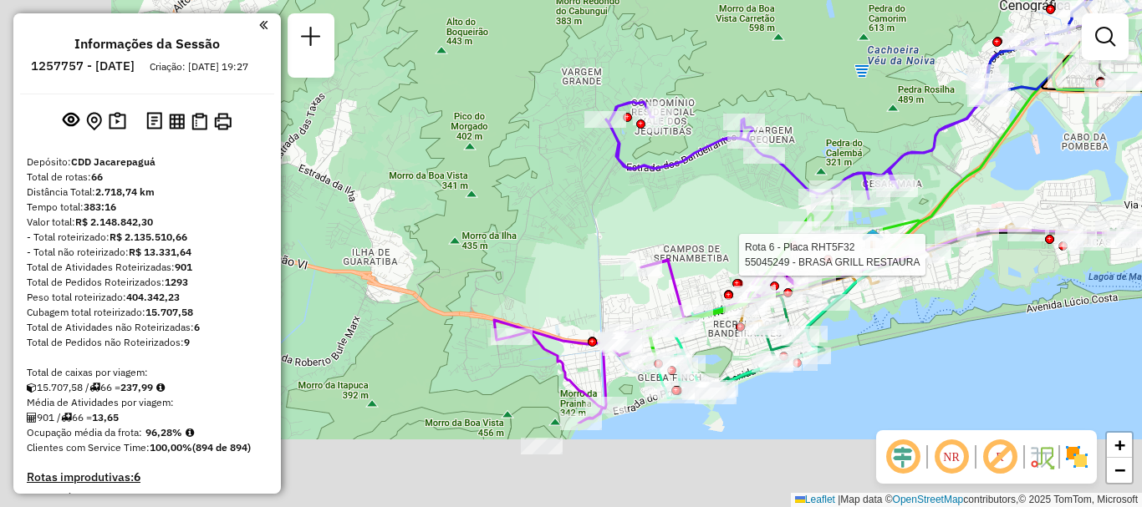
drag, startPoint x: 632, startPoint y: 398, endPoint x: 925, endPoint y: 264, distance: 322.5
click at [925, 263] on div at bounding box center [931, 255] width 42 height 17
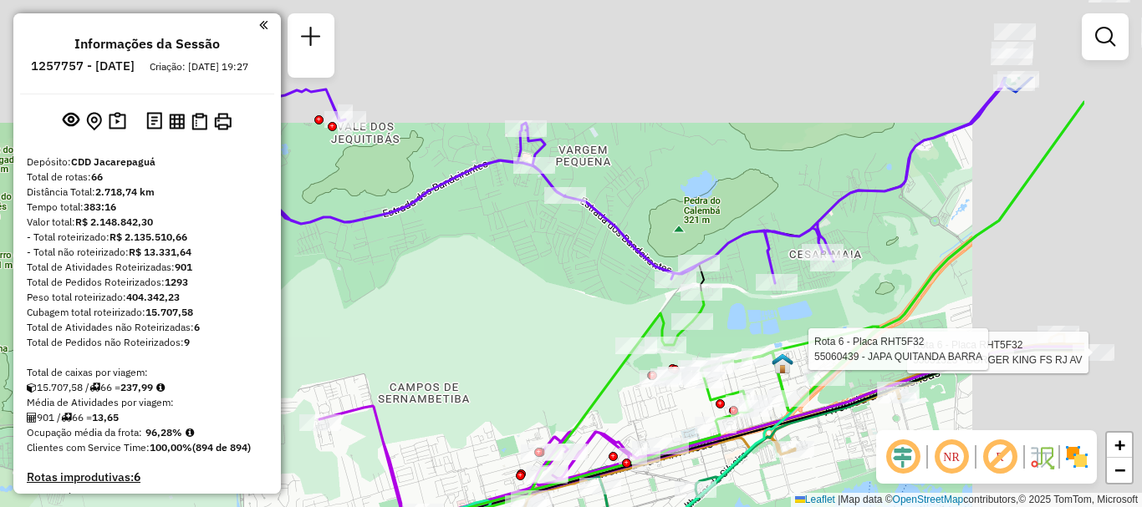
drag, startPoint x: 960, startPoint y: 198, endPoint x: 699, endPoint y: 466, distance: 373.6
click at [683, 507] on html "Aguarde... Pop-up bloqueado! Seu navegador bloqueou automáticamente a abertura …" at bounding box center [571, 253] width 1142 height 507
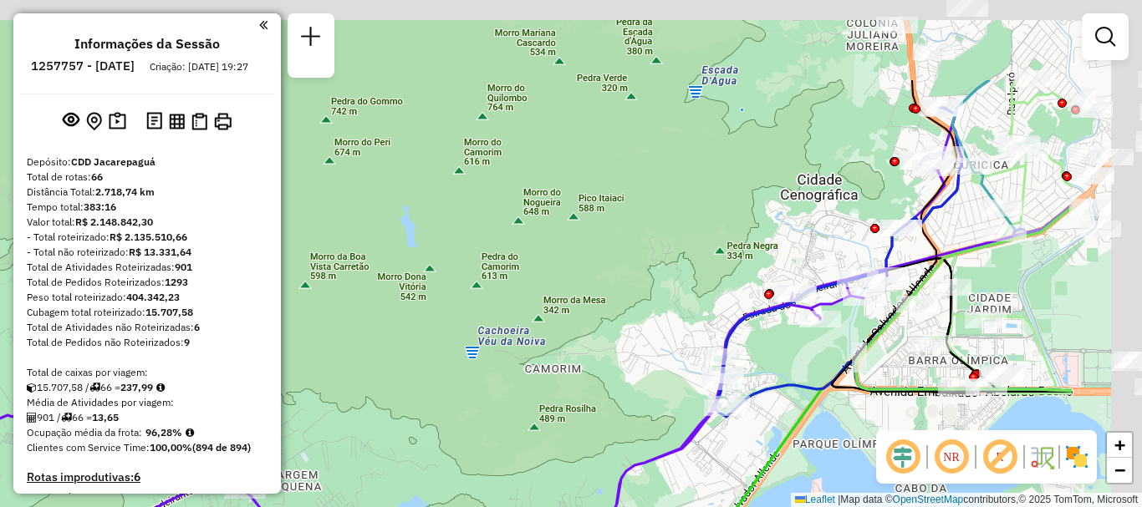
drag, startPoint x: 998, startPoint y: 214, endPoint x: 814, endPoint y: 345, distance: 226.0
click at [814, 345] on div "Rota 21 - Placa FCF4202 55006028 - EULAMPIA ALVES MOURA Rota 6 - Placa RHT5F32 …" at bounding box center [571, 253] width 1142 height 507
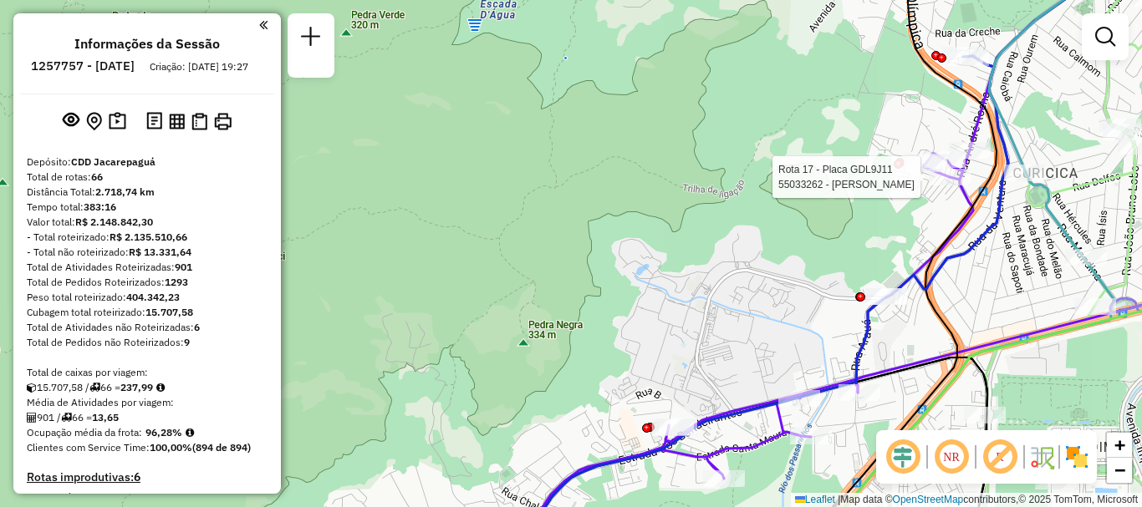
select select "**********"
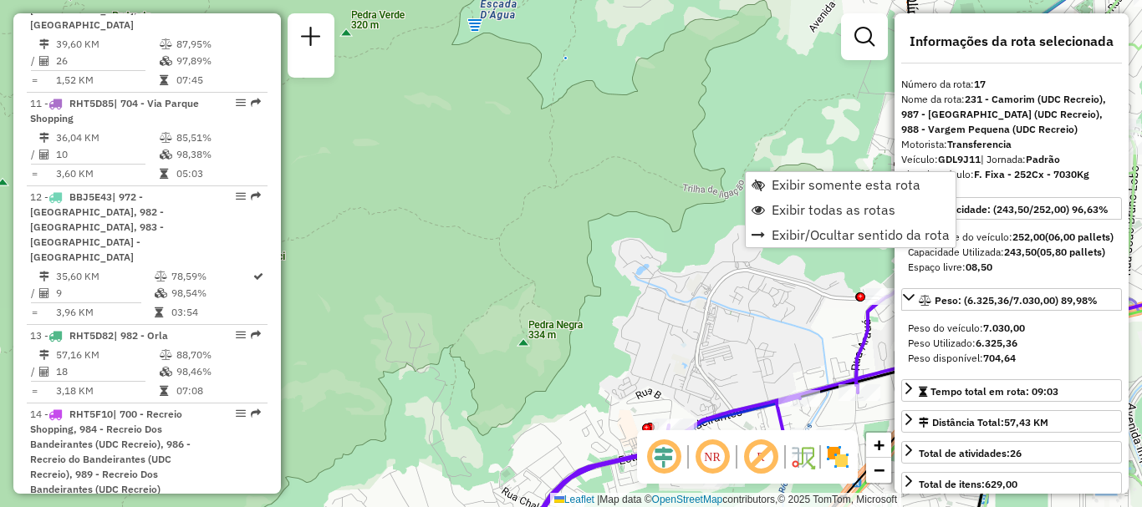
scroll to position [2340, 0]
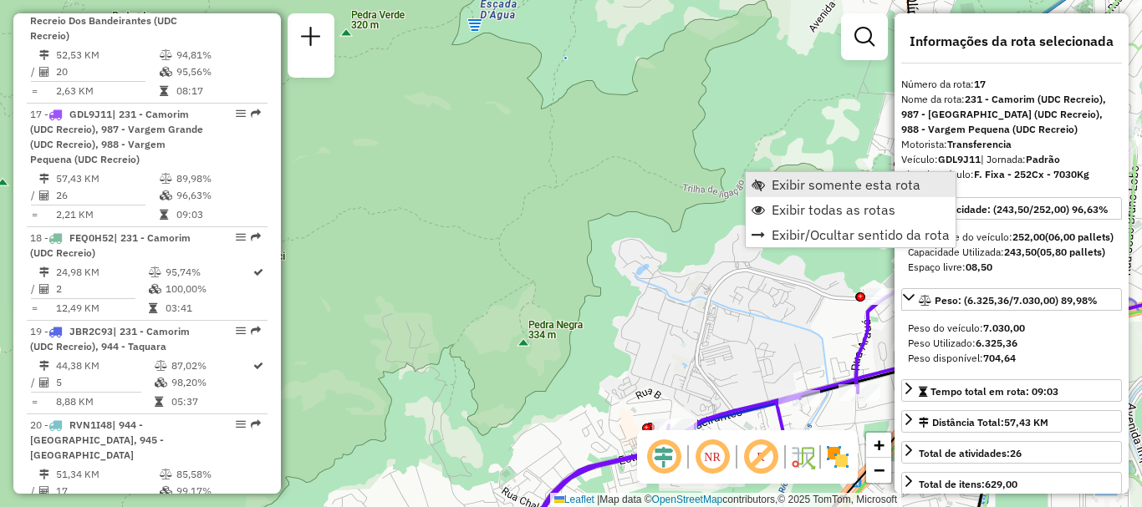
click at [908, 189] on span "Exibir somente esta rota" at bounding box center [846, 184] width 149 height 13
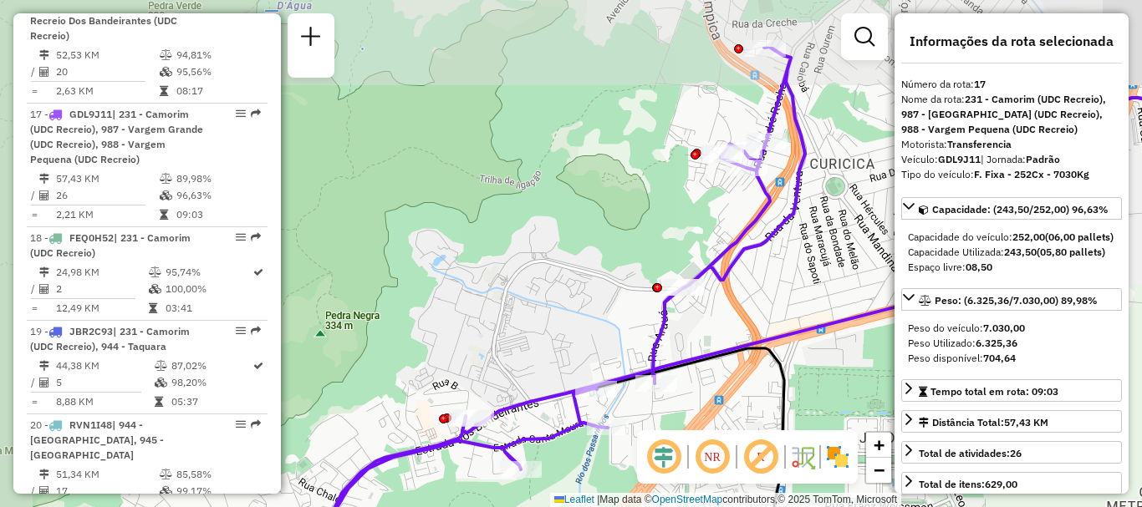
drag, startPoint x: 679, startPoint y: 227, endPoint x: 716, endPoint y: 327, distance: 106.9
click at [716, 327] on div "Rota 17 - Placa GDL9J11 55037592 - ABI DISTRIBUIDORA DE Janela de atendimento G…" at bounding box center [571, 253] width 1142 height 507
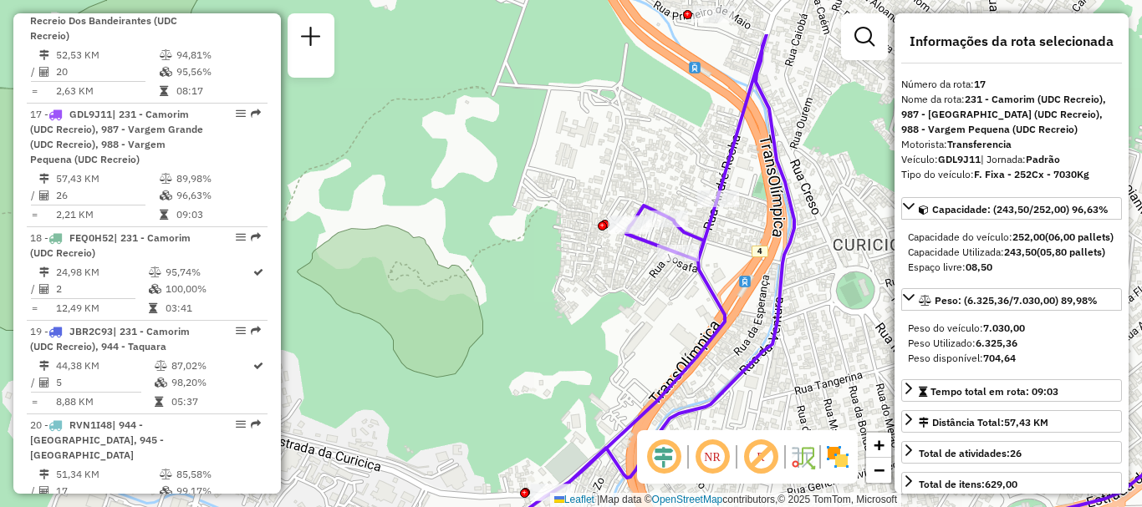
drag, startPoint x: 753, startPoint y: 140, endPoint x: 738, endPoint y: 246, distance: 107.2
click at [740, 246] on div "Rota 17 - Placa GDL9J11 55037592 - ABI DISTRIBUIDORA DE Janela de atendimento G…" at bounding box center [571, 253] width 1142 height 507
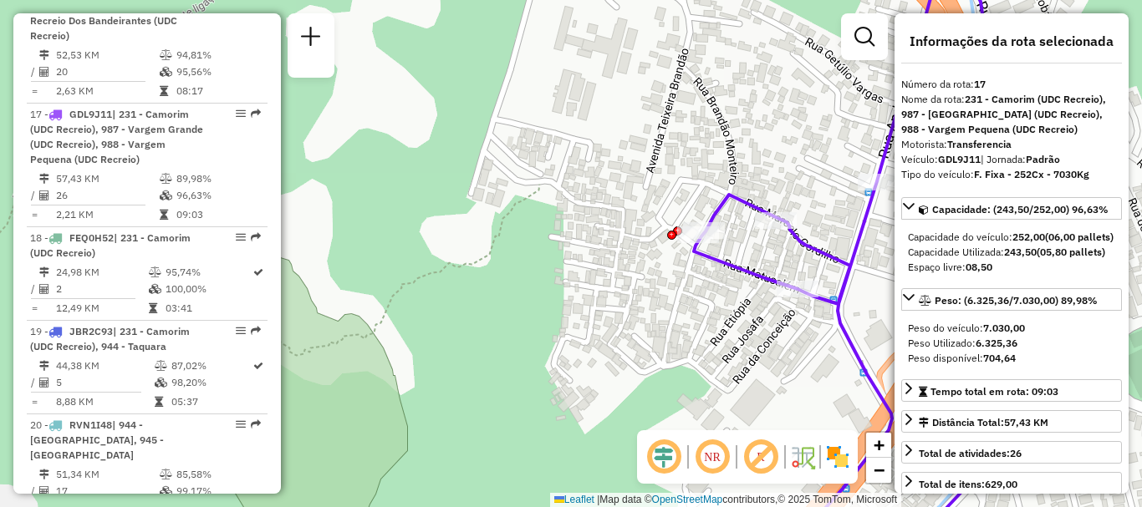
drag, startPoint x: 716, startPoint y: 298, endPoint x: 631, endPoint y: 335, distance: 92.9
click at [633, 335] on div "Rota 17 - Placa GDL9J11 55037592 - ABI DISTRIBUIDORA DE Janela de atendimento G…" at bounding box center [571, 253] width 1142 height 507
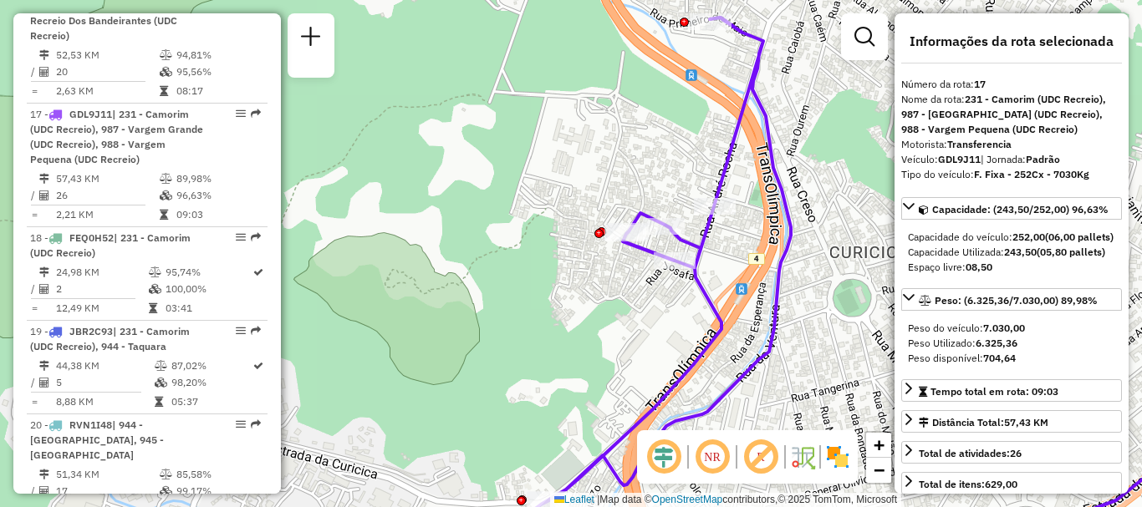
drag, startPoint x: 726, startPoint y: 160, endPoint x: 686, endPoint y: 129, distance: 51.3
click at [686, 129] on div "Rota 17 - Placa GDL9J11 55037592 - ABI DISTRIBUIDORA DE Janela de atendimento G…" at bounding box center [571, 253] width 1142 height 507
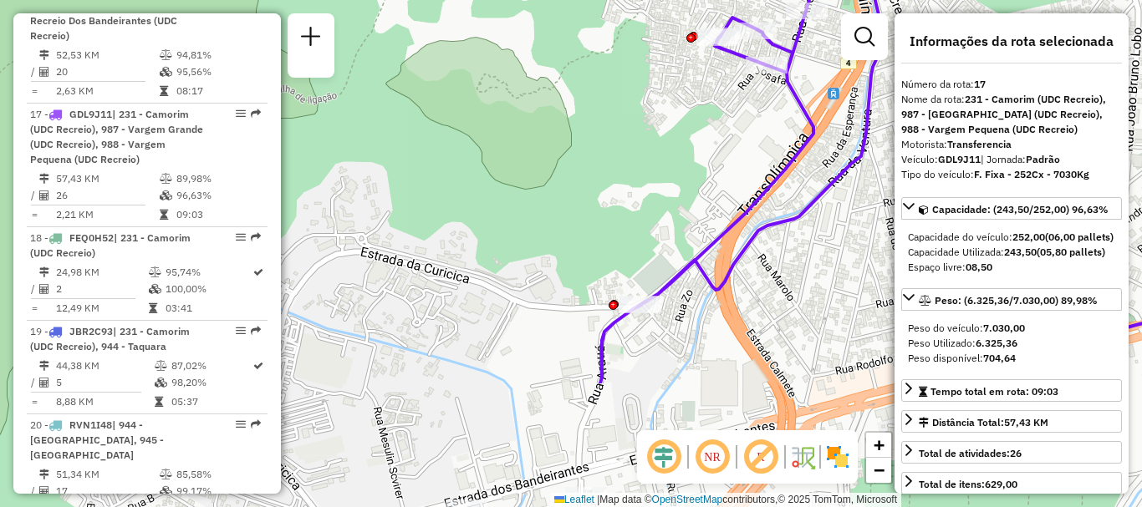
drag, startPoint x: 738, startPoint y: 324, endPoint x: 822, endPoint y: 150, distance: 192.9
click at [822, 150] on div "Rota 17 - Placa GDL9J11 55037592 - ABI DISTRIBUIDORA DE Janela de atendimento G…" at bounding box center [571, 253] width 1142 height 507
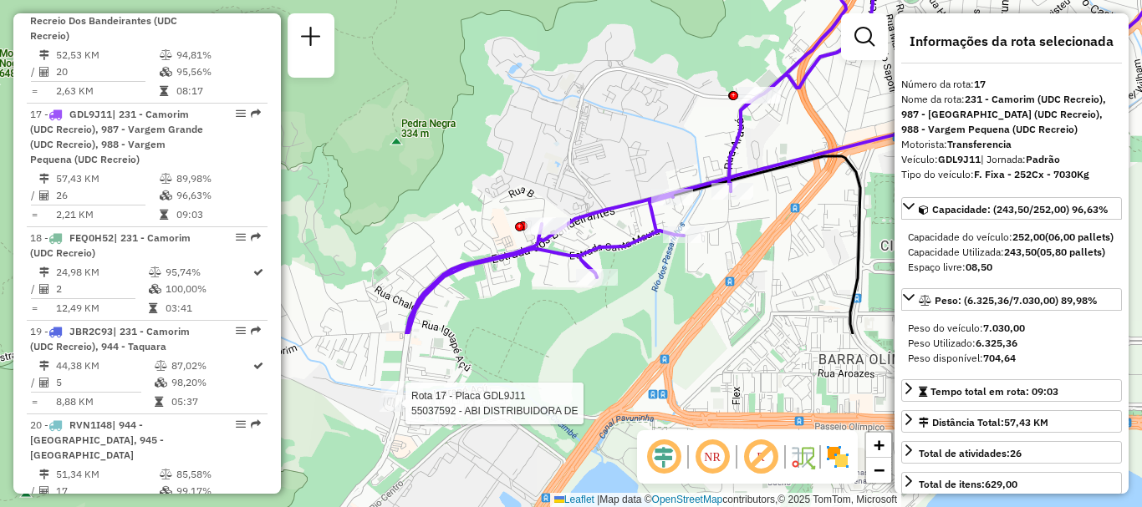
drag, startPoint x: 803, startPoint y: 315, endPoint x: 819, endPoint y: 120, distance: 196.3
click at [826, 107] on div "Rota 17 - Placa GDL9J11 55037592 - ABI DISTRIBUIDORA DE Janela de atendimento G…" at bounding box center [571, 253] width 1142 height 507
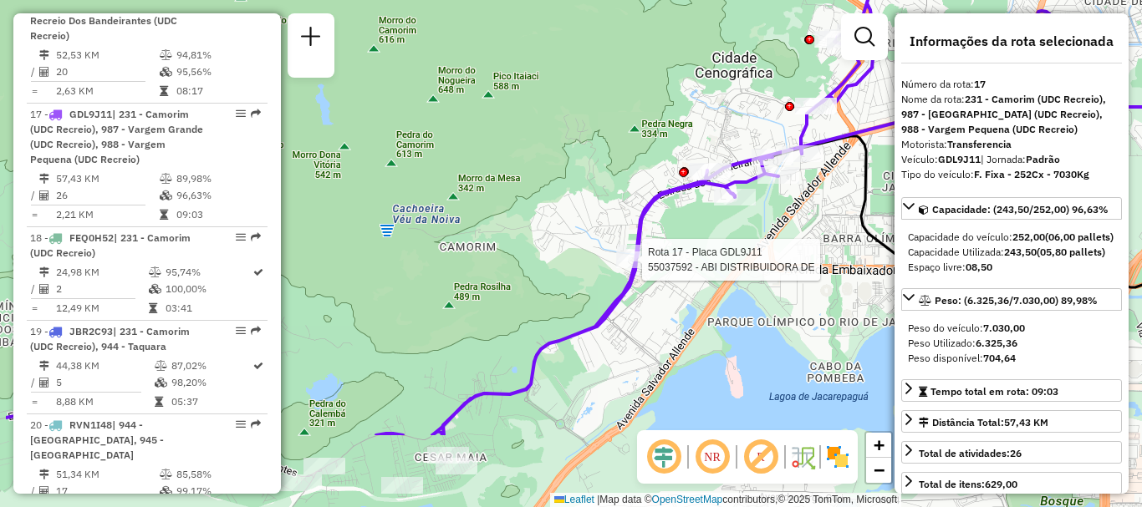
drag, startPoint x: 773, startPoint y: 331, endPoint x: 827, endPoint y: 198, distance: 143.3
click at [829, 200] on div "Rota 17 - Placa GDL9J11 55037592 - ABI DISTRIBUIDORA DE Janela de atendimento G…" at bounding box center [571, 253] width 1142 height 507
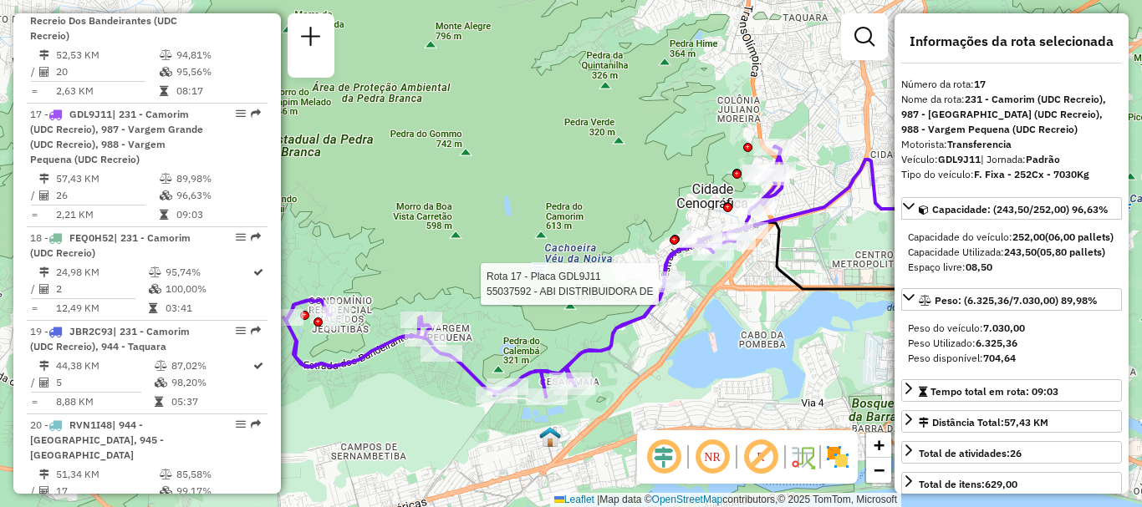
drag, startPoint x: 719, startPoint y: 344, endPoint x: 693, endPoint y: 352, distance: 27.2
click at [693, 352] on div "Rota 17 - Placa GDL9J11 55037592 - ABI DISTRIBUIDORA DE Janela de atendimento G…" at bounding box center [571, 253] width 1142 height 507
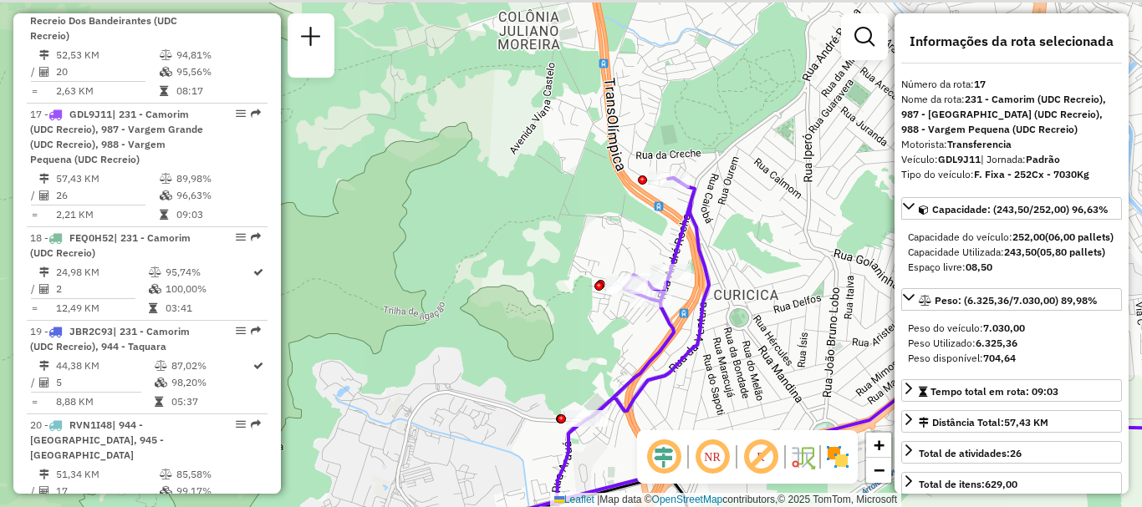
drag, startPoint x: 769, startPoint y: 214, endPoint x: 767, endPoint y: 255, distance: 41.0
click at [767, 255] on div "Rota 17 - Placa GDL9J11 55037592 - ABI DISTRIBUIDORA DE Janela de atendimento G…" at bounding box center [571, 253] width 1142 height 507
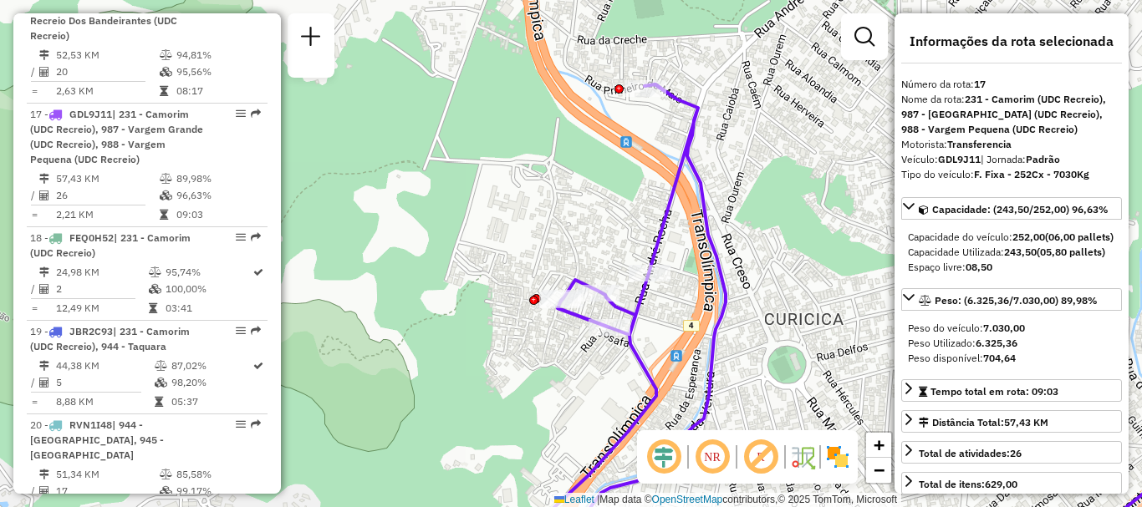
drag, startPoint x: 669, startPoint y: 263, endPoint x: 686, endPoint y: 324, distance: 64.1
click at [686, 324] on div "Rota 17 - Placa GDL9J11 55037592 - ABI DISTRIBUIDORA DE Janela de atendimento G…" at bounding box center [571, 253] width 1142 height 507
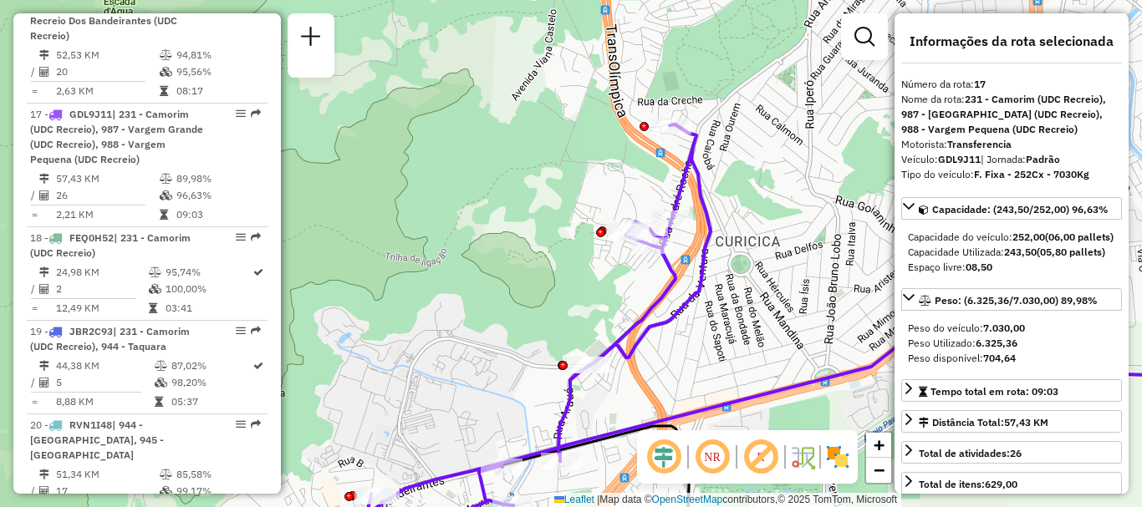
drag, startPoint x: 597, startPoint y: 345, endPoint x: 574, endPoint y: 298, distance: 52.7
click at [574, 298] on div "Rota 17 - Placa GDL9J11 55037592 - ABI DISTRIBUIDORA DE Janela de atendimento G…" at bounding box center [571, 253] width 1142 height 507
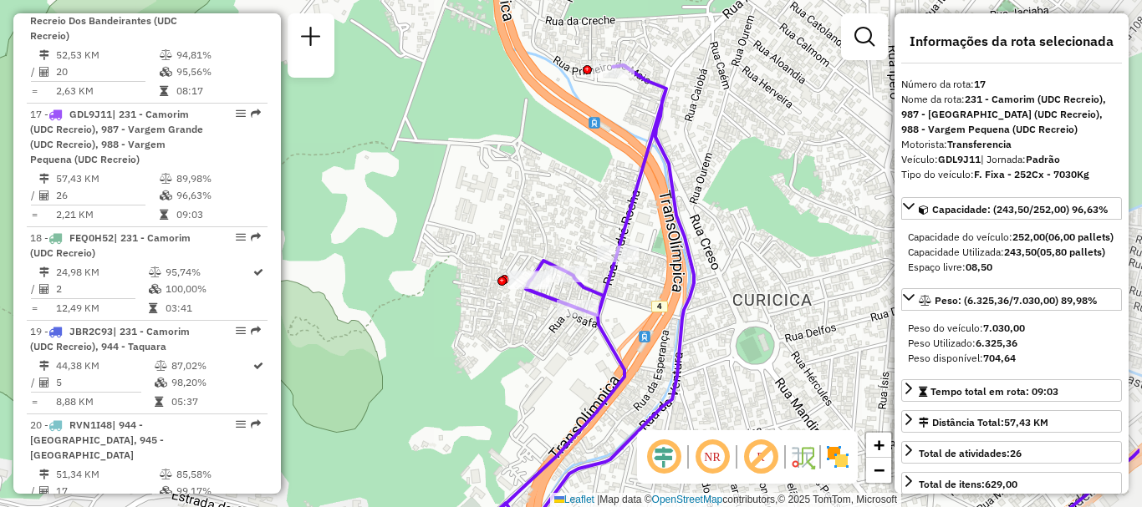
drag, startPoint x: 622, startPoint y: 255, endPoint x: 495, endPoint y: 354, distance: 161.4
click at [495, 354] on div "Rota 17 - Placa GDL9J11 55037592 - ABI DISTRIBUIDORA DE Janela de atendimento G…" at bounding box center [571, 253] width 1142 height 507
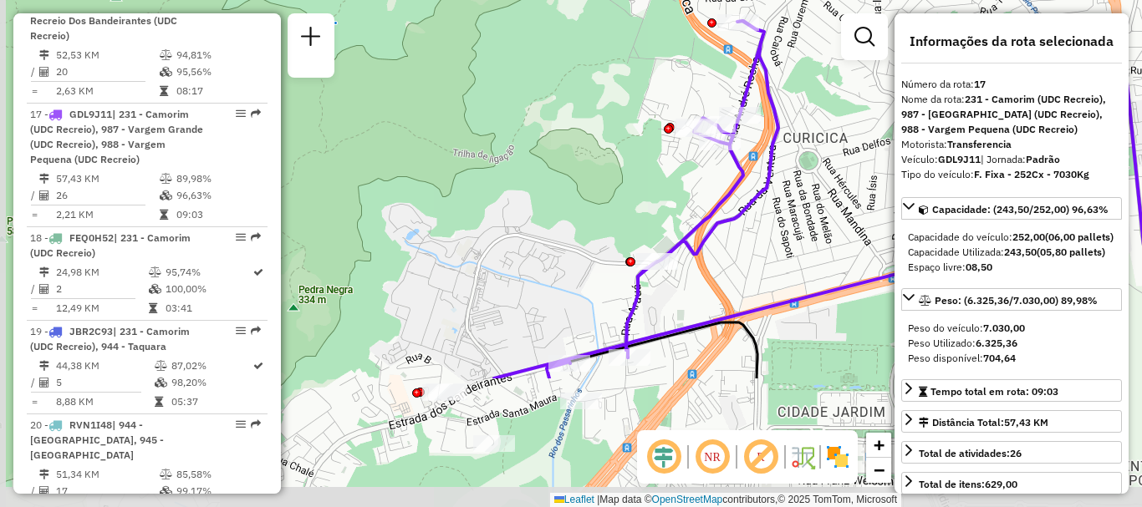
drag, startPoint x: 754, startPoint y: 339, endPoint x: 796, endPoint y: 161, distance: 183.7
click at [796, 161] on div "Rota 17 - Placa GDL9J11 55037592 - ABI DISTRIBUIDORA DE Janela de atendimento G…" at bounding box center [571, 253] width 1142 height 507
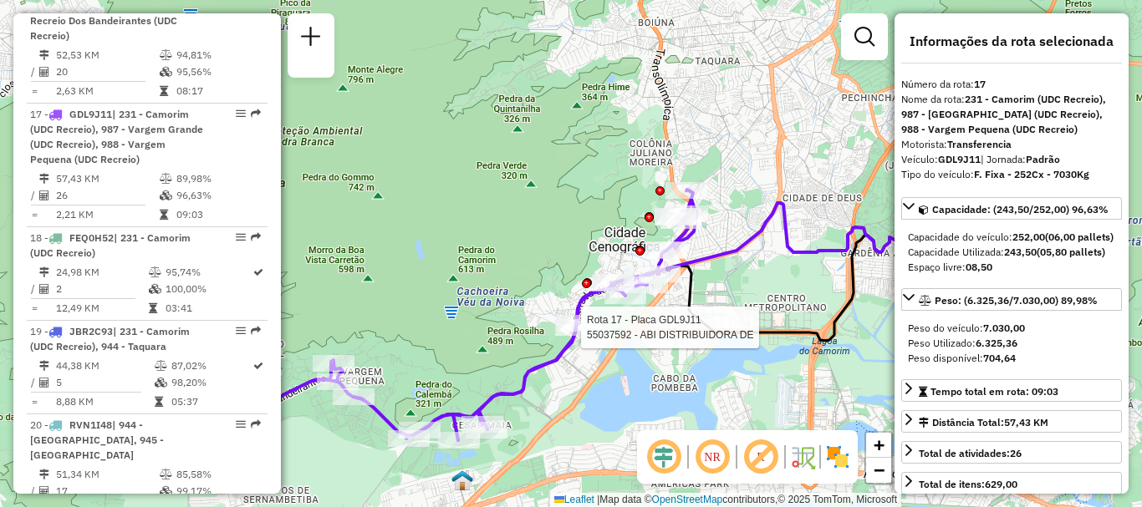
drag, startPoint x: 614, startPoint y: 308, endPoint x: 719, endPoint y: 255, distance: 117.0
click at [719, 255] on icon at bounding box center [808, 238] width 299 height 71
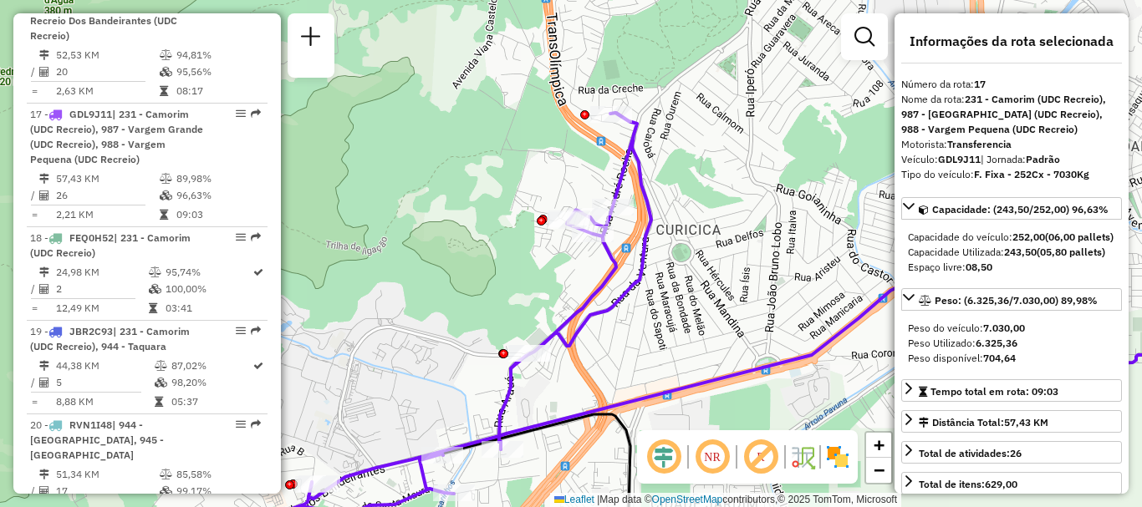
drag, startPoint x: 713, startPoint y: 160, endPoint x: 706, endPoint y: 238, distance: 78.9
click at [706, 238] on div "Rota 17 - Placa GDL9J11 55037592 - ABI DISTRIBUIDORA DE Janela de atendimento G…" at bounding box center [571, 253] width 1142 height 507
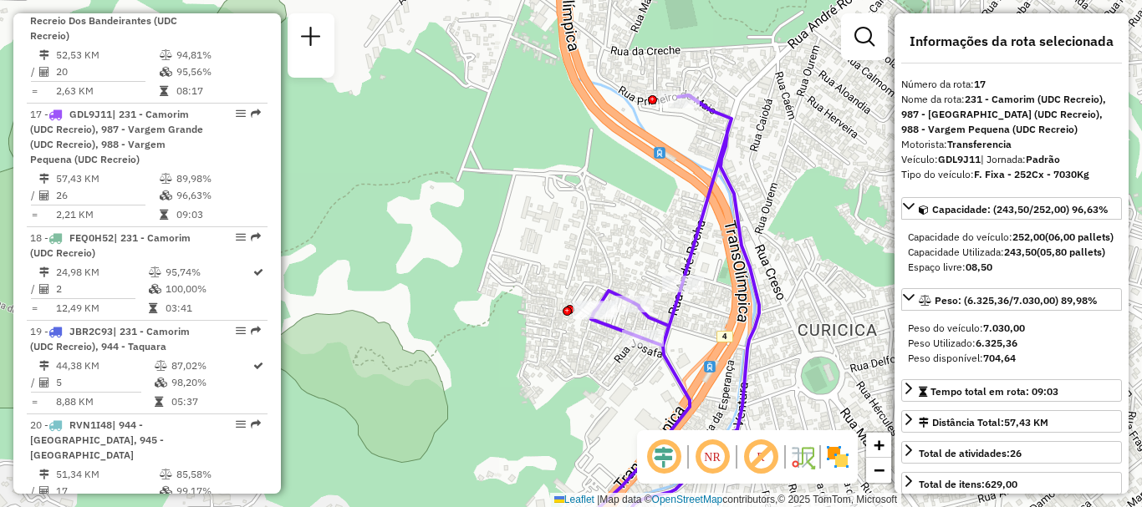
drag, startPoint x: 637, startPoint y: 253, endPoint x: 710, endPoint y: 324, distance: 101.7
click at [710, 324] on div "Rota 17 - Placa GDL9J11 55037592 - ABI DISTRIBUIDORA DE Janela de atendimento G…" at bounding box center [571, 253] width 1142 height 507
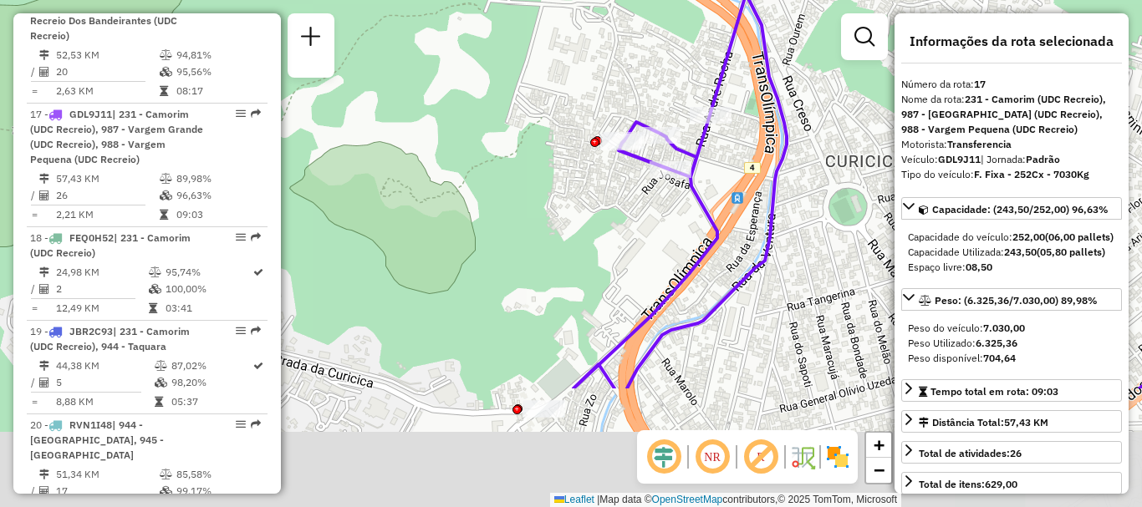
drag, startPoint x: 715, startPoint y: 339, endPoint x: 742, endPoint y: 169, distance: 172.8
click at [742, 169] on div "Rota 17 - Placa GDL9J11 55037592 - ABI DISTRIBUIDORA DE Janela de atendimento G…" at bounding box center [571, 253] width 1142 height 507
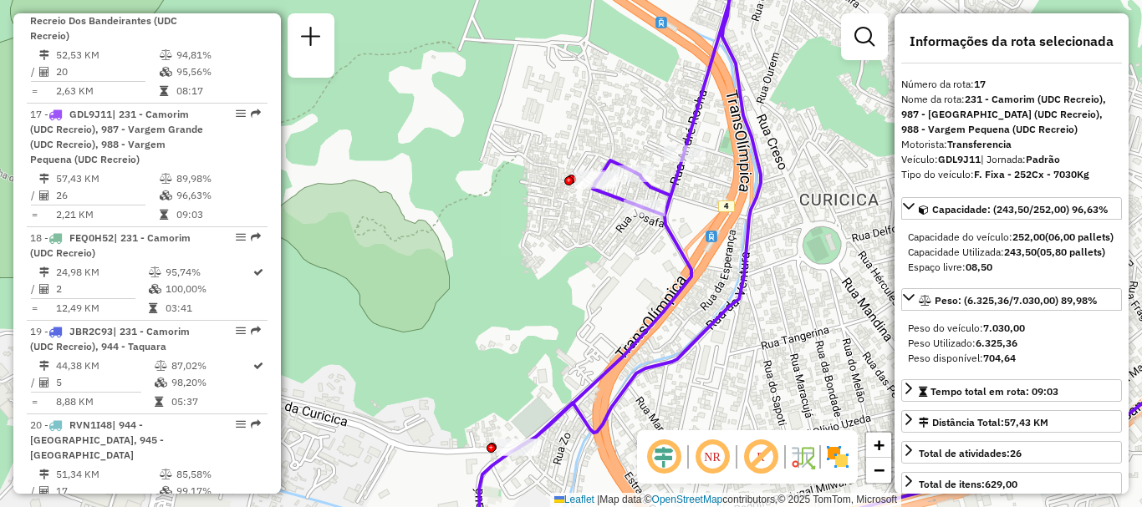
drag, startPoint x: 667, startPoint y: 218, endPoint x: 648, endPoint y: 238, distance: 27.8
click at [648, 238] on div "Rota 17 - Placa GDL9J11 55037592 - ABI DISTRIBUIDORA DE Janela de atendimento G…" at bounding box center [571, 253] width 1142 height 507
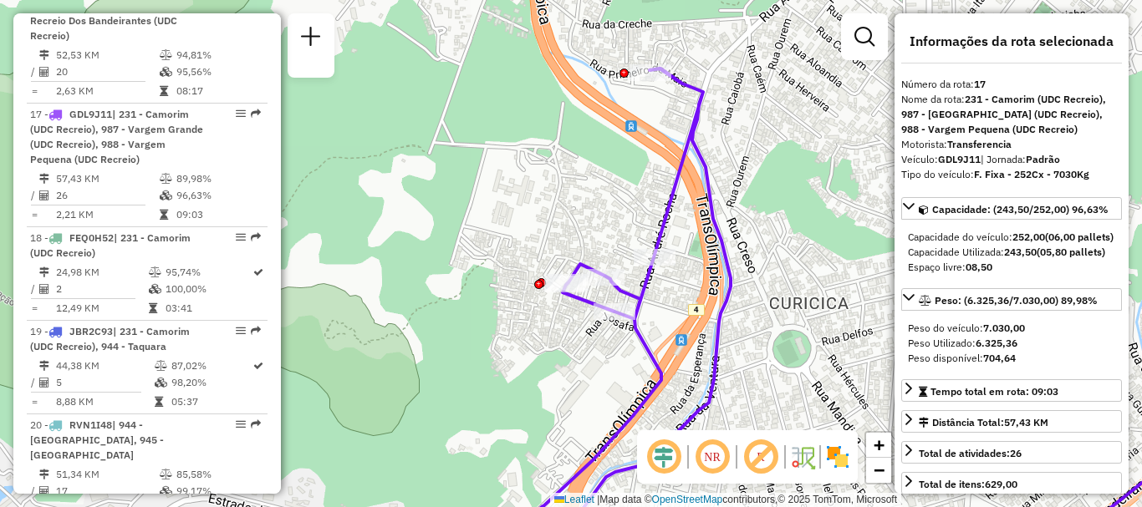
drag, startPoint x: 723, startPoint y: 180, endPoint x: 693, endPoint y: 285, distance: 109.6
click at [693, 285] on div "Rota 17 - Placa GDL9J11 55037592 - ABI DISTRIBUIDORA DE Janela de atendimento G…" at bounding box center [571, 253] width 1142 height 507
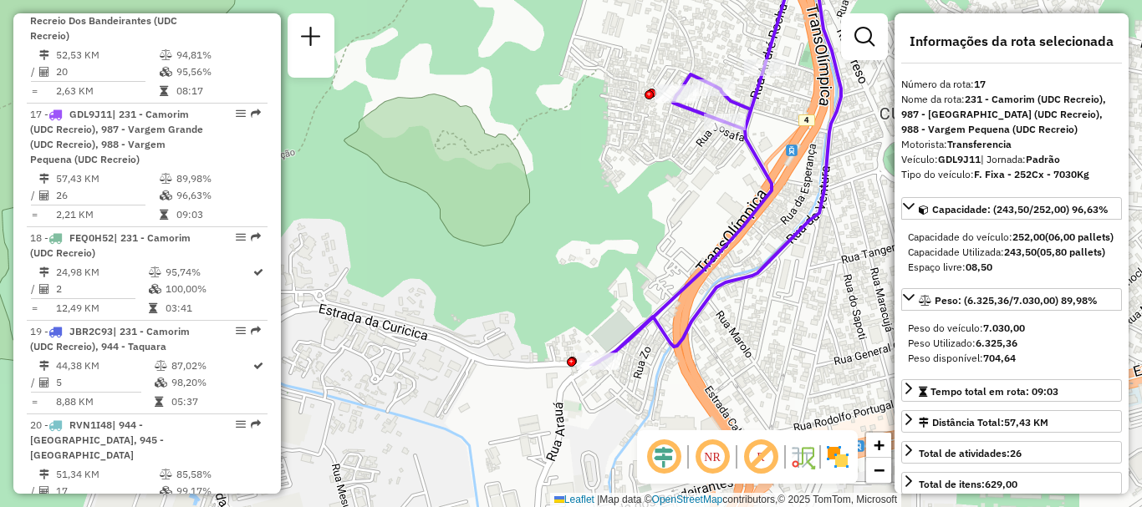
drag, startPoint x: 681, startPoint y: 312, endPoint x: 793, endPoint y: 115, distance: 226.2
click at [793, 115] on div "Rota 17 - Placa GDL9J11 55037592 - ABI DISTRIBUIDORA DE Janela de atendimento G…" at bounding box center [571, 253] width 1142 height 507
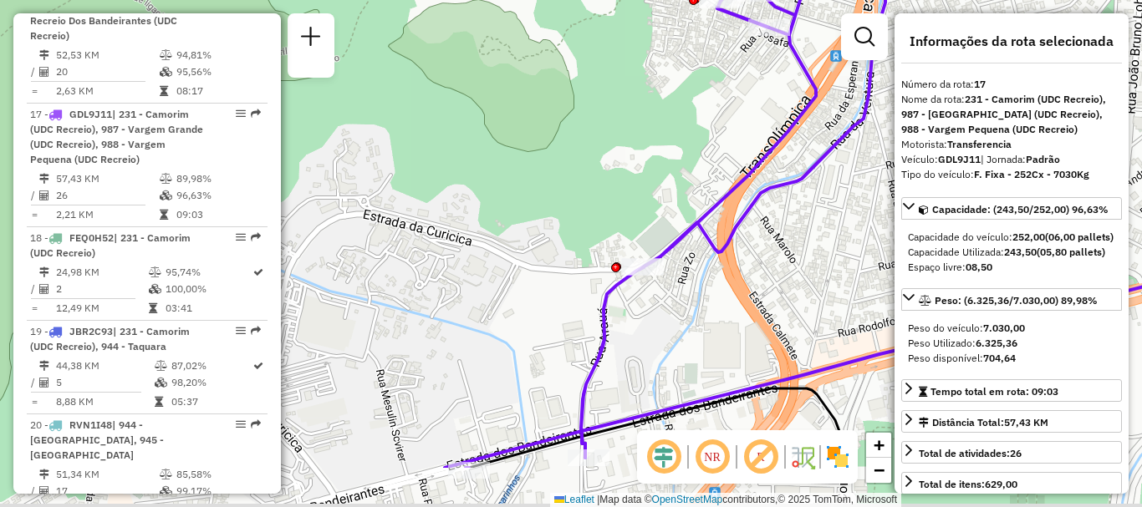
drag, startPoint x: 722, startPoint y: 373, endPoint x: 782, endPoint y: 196, distance: 186.9
click at [782, 196] on div "Rota 17 - Placa GDL9J11 55037592 - ABI DISTRIBUIDORA DE Janela de atendimento G…" at bounding box center [571, 253] width 1142 height 507
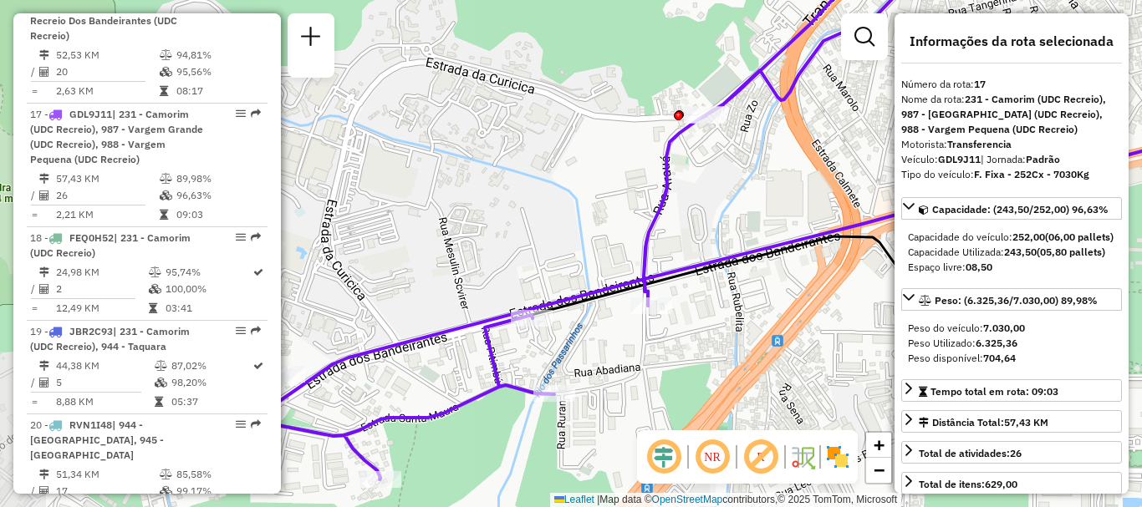
drag, startPoint x: 619, startPoint y: 425, endPoint x: 668, endPoint y: 358, distance: 82.6
click at [668, 358] on div "Rota 17 - Placa GDL9J11 55037592 - ABI DISTRIBUIDORA DE Janela de atendimento G…" at bounding box center [571, 253] width 1142 height 507
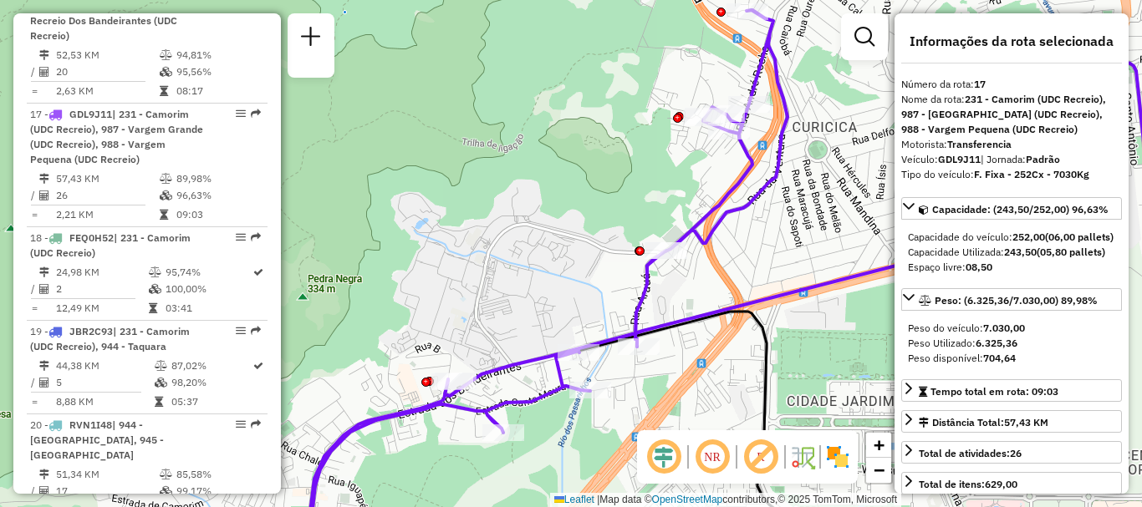
drag, startPoint x: 732, startPoint y: 306, endPoint x: 685, endPoint y: 352, distance: 65.6
click at [685, 352] on div "Rota 17 - Placa GDL9J11 55037592 - ABI DISTRIBUIDORA DE Janela de atendimento G…" at bounding box center [571, 253] width 1142 height 507
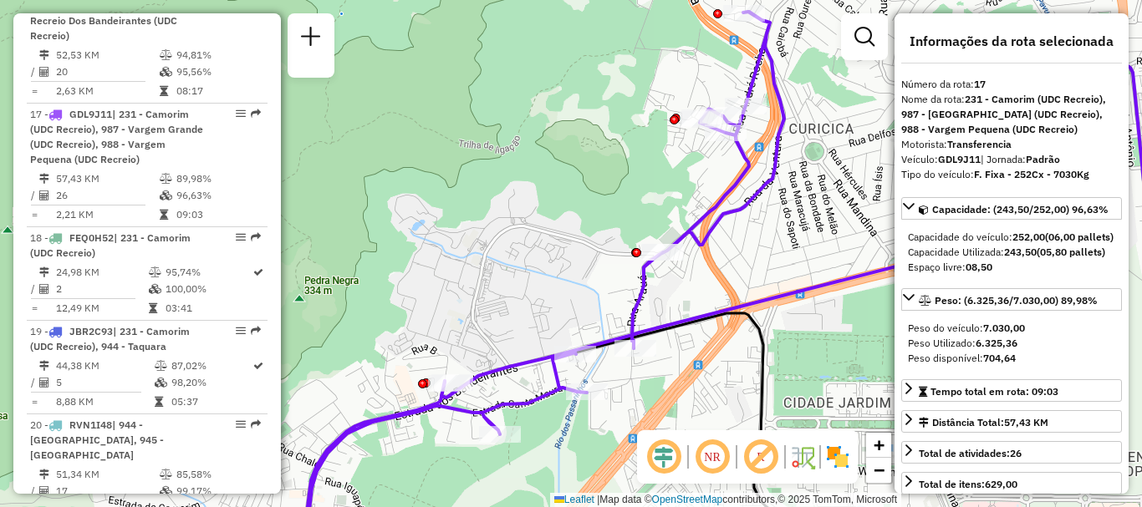
drag, startPoint x: 768, startPoint y: 257, endPoint x: 740, endPoint y: 270, distance: 31.4
click at [742, 270] on div "Rota 17 - Placa GDL9J11 55037592 - ABI DISTRIBUIDORA DE Janela de atendimento G…" at bounding box center [571, 253] width 1142 height 507
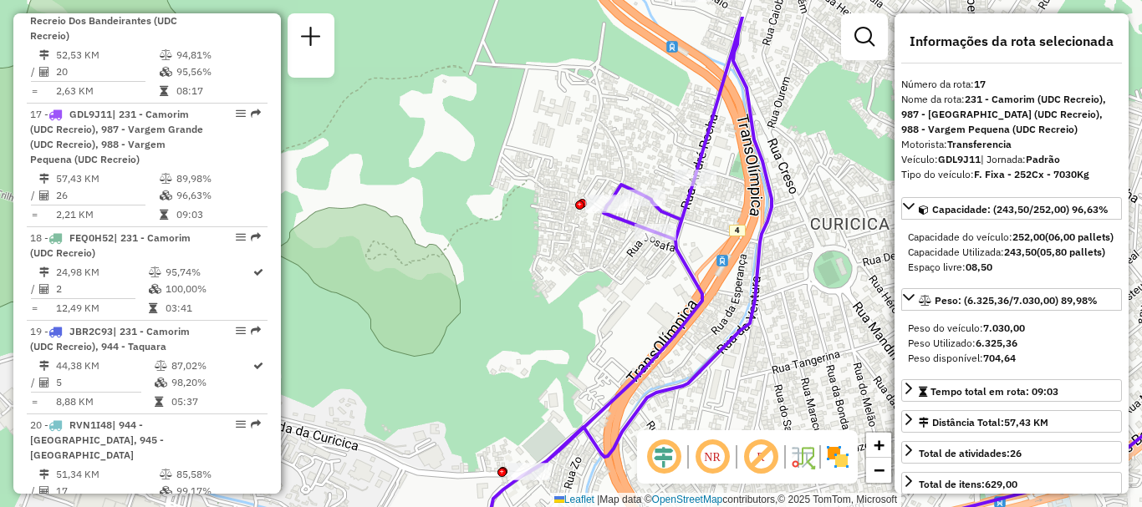
drag, startPoint x: 638, startPoint y: 137, endPoint x: 527, endPoint y: 204, distance: 129.8
click at [527, 204] on div "Rota 17 - Placa GDL9J11 55037592 - ABI DISTRIBUIDORA DE Janela de atendimento G…" at bounding box center [571, 253] width 1142 height 507
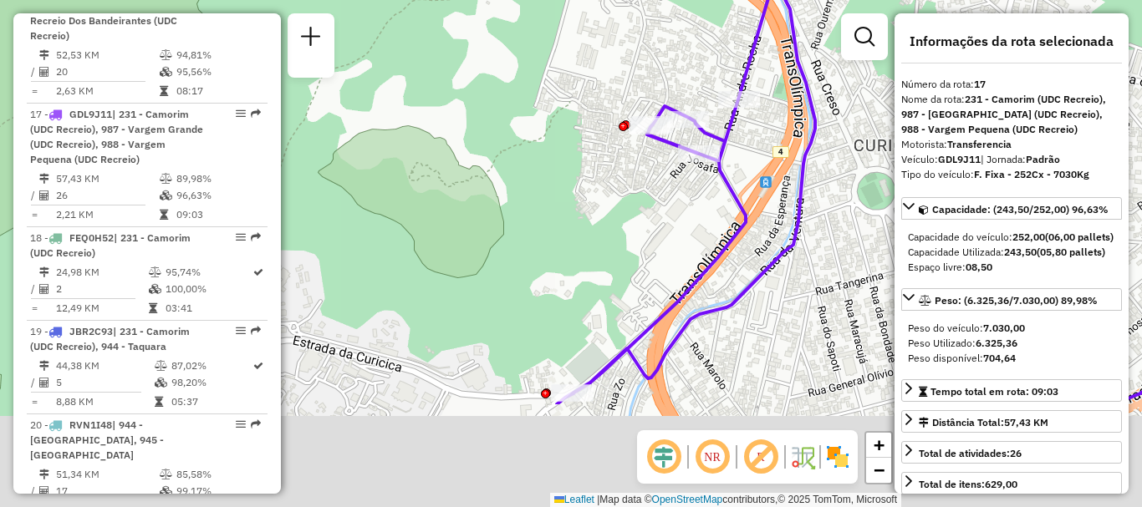
drag, startPoint x: 544, startPoint y: 353, endPoint x: 696, endPoint y: 78, distance: 314.3
click at [687, 85] on div "Rota 17 - Placa GDL9J11 55037592 - ABI DISTRIBUIDORA DE Janela de atendimento G…" at bounding box center [571, 253] width 1142 height 507
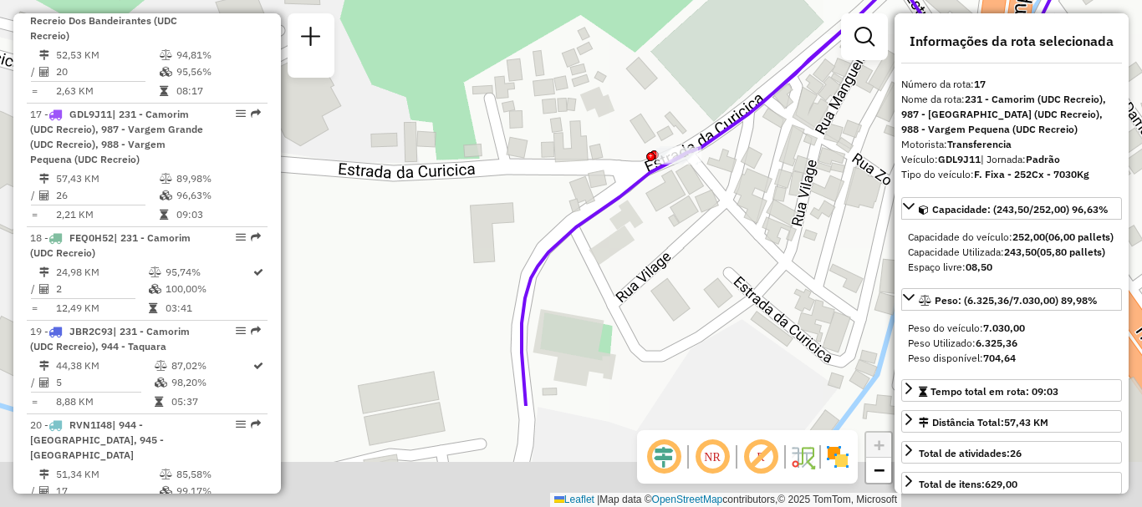
drag, startPoint x: 653, startPoint y: 357, endPoint x: 688, endPoint y: 212, distance: 149.6
click at [682, 220] on div "Rota 17 - Placa GDL9J11 55037592 - ABI DISTRIBUIDORA DE Janela de atendimento G…" at bounding box center [571, 253] width 1142 height 507
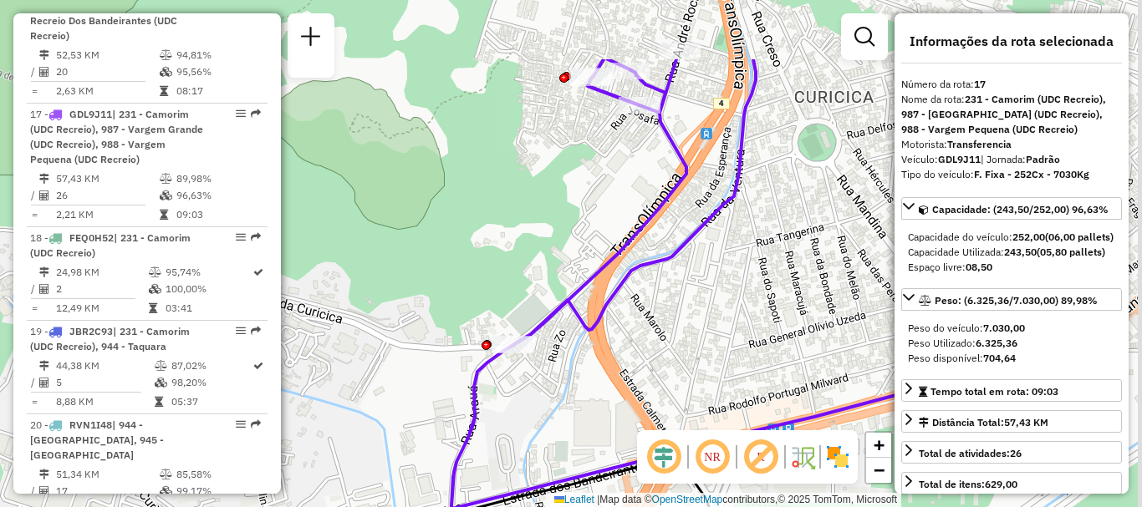
drag, startPoint x: 693, startPoint y: 332, endPoint x: 523, endPoint y: 442, distance: 203.1
click at [523, 442] on div "Rota 17 - Placa GDL9J11 55037592 - ABI DISTRIBUIDORA DE Janela de atendimento G…" at bounding box center [571, 253] width 1142 height 507
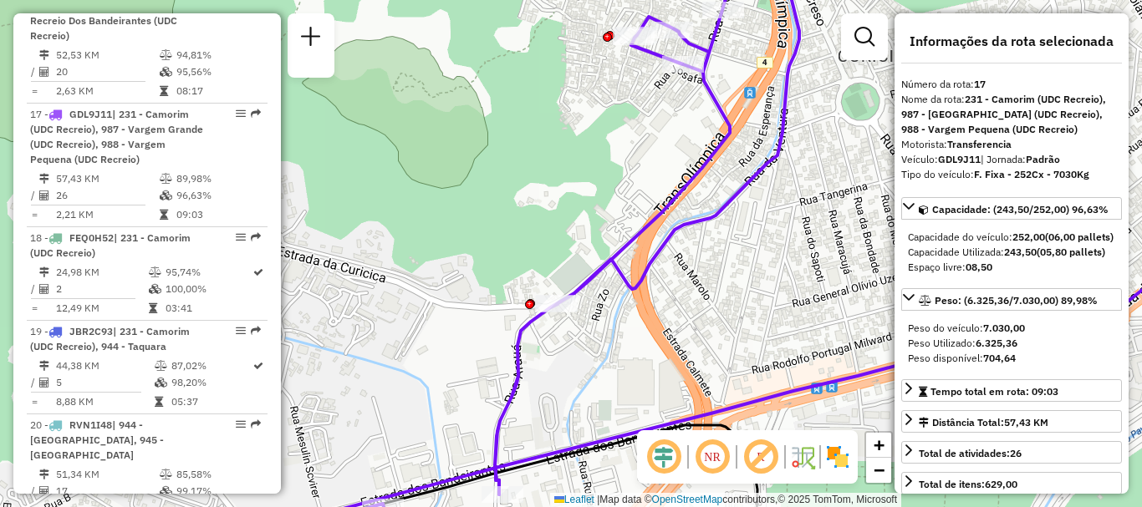
drag, startPoint x: 729, startPoint y: 145, endPoint x: 777, endPoint y: 66, distance: 92.6
click at [775, 71] on div "Rota 17 - Placa GDL9J11 55037592 - ABI DISTRIBUIDORA DE Janela de atendimento G…" at bounding box center [571, 253] width 1142 height 507
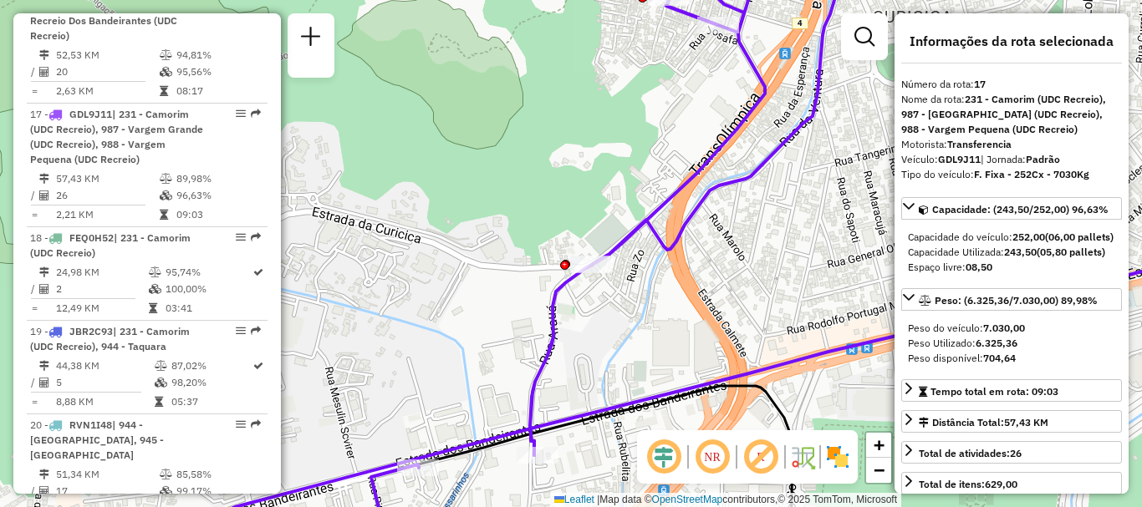
drag, startPoint x: 635, startPoint y: 344, endPoint x: 665, endPoint y: 326, distance: 34.8
click at [665, 326] on div "Rota 17 - Placa GDL9J11 55037592 - ABI DISTRIBUIDORA DE Janela de atendimento G…" at bounding box center [571, 253] width 1142 height 507
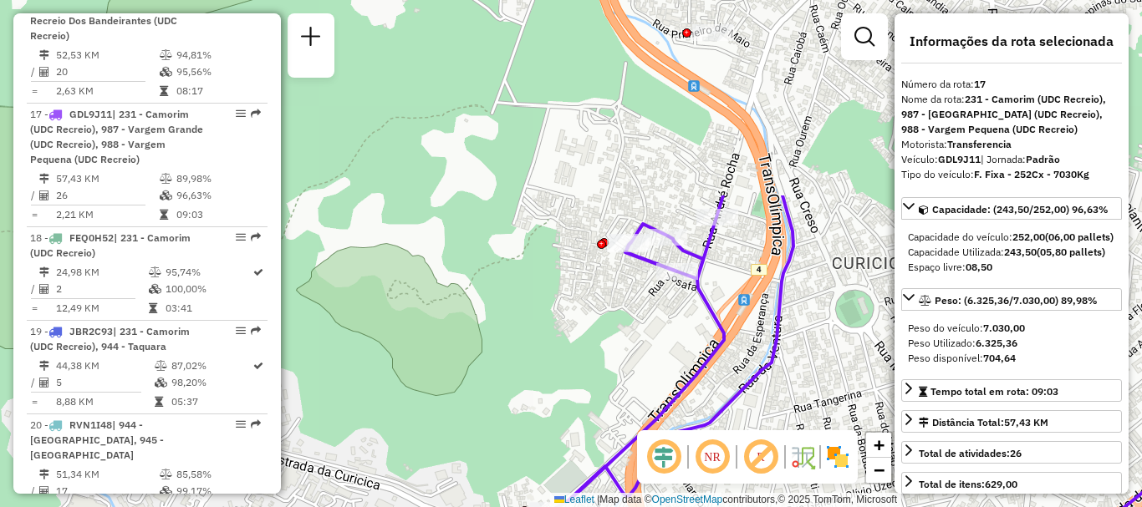
drag, startPoint x: 755, startPoint y: 154, endPoint x: 715, endPoint y: 393, distance: 242.4
click at [711, 404] on div "Rota 17 - Placa GDL9J11 55037592 - ABI DISTRIBUIDORA DE Janela de atendimento G…" at bounding box center [571, 253] width 1142 height 507
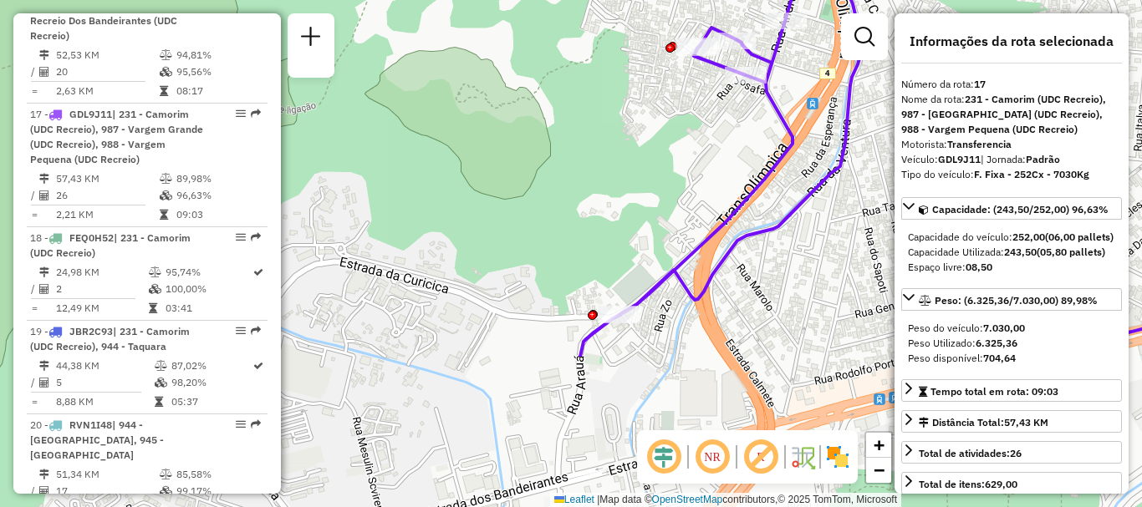
drag, startPoint x: 680, startPoint y: 354, endPoint x: 768, endPoint y: 93, distance: 276.3
click at [768, 93] on div "Rota 17 - Placa GDL9J11 55037592 - ABI DISTRIBUIDORA DE Janela de atendimento G…" at bounding box center [571, 253] width 1142 height 507
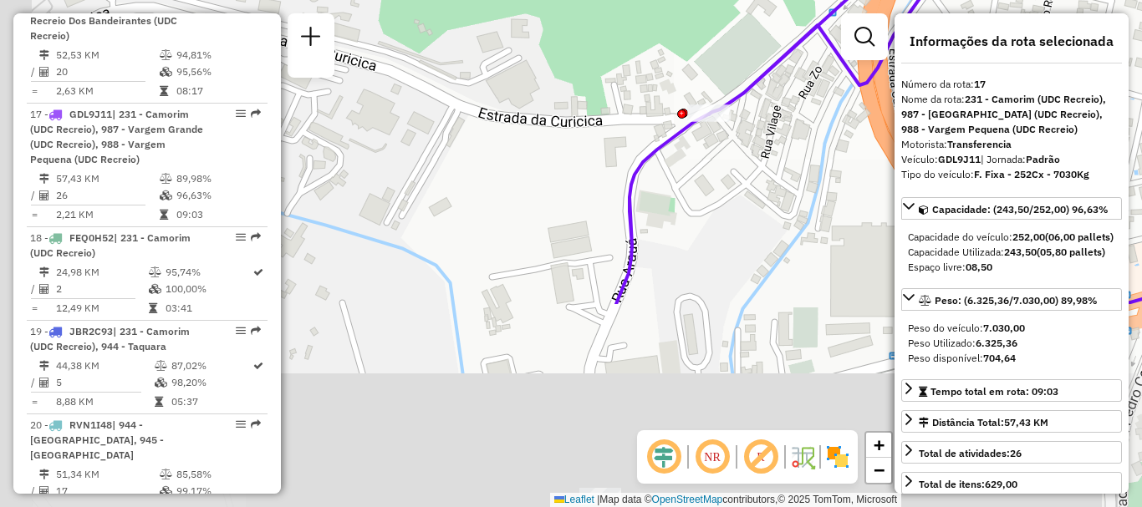
drag, startPoint x: 625, startPoint y: 410, endPoint x: 749, endPoint y: 108, distance: 327.0
click at [747, 115] on div "Rota 17 - Placa GDL9J11 55037592 - ABI DISTRIBUIDORA DE Janela de atendimento G…" at bounding box center [571, 253] width 1142 height 507
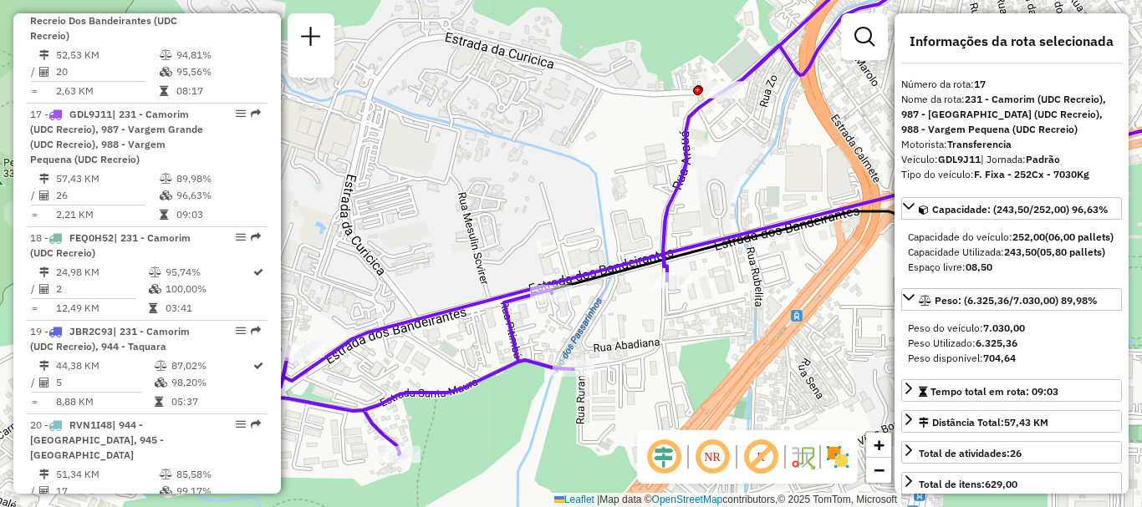
drag, startPoint x: 713, startPoint y: 390, endPoint x: 709, endPoint y: 318, distance: 72.9
click at [709, 318] on div "Rota 17 - Placa GDL9J11 55037592 - ABI DISTRIBUIDORA DE Janela de atendimento G…" at bounding box center [571, 253] width 1142 height 507
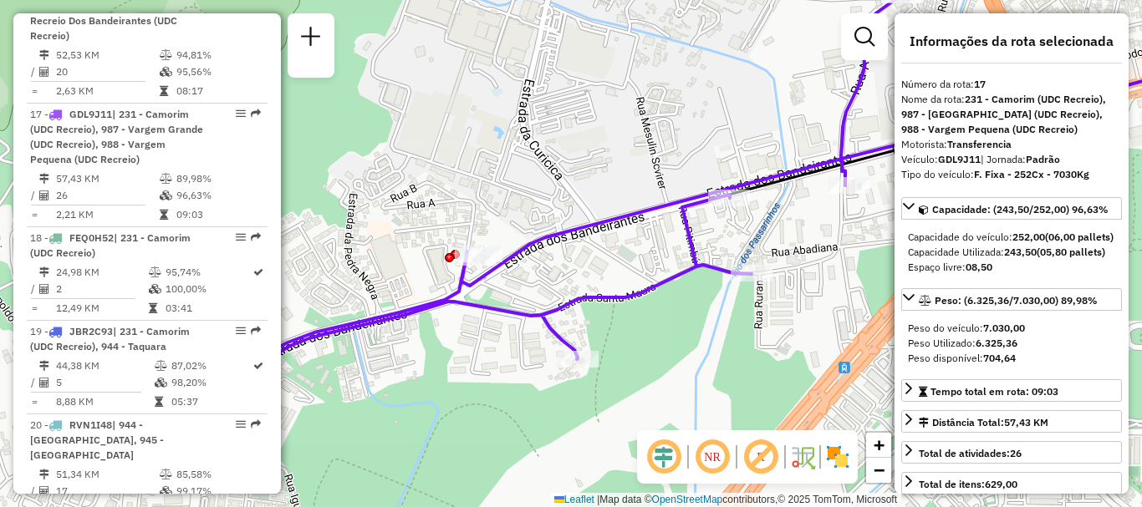
drag, startPoint x: 426, startPoint y: 362, endPoint x: 604, endPoint y: 267, distance: 202.0
click at [604, 267] on div "Rota 17 - Placa GDL9J11 55037592 - ABI DISTRIBUIDORA DE Janela de atendimento G…" at bounding box center [571, 253] width 1142 height 507
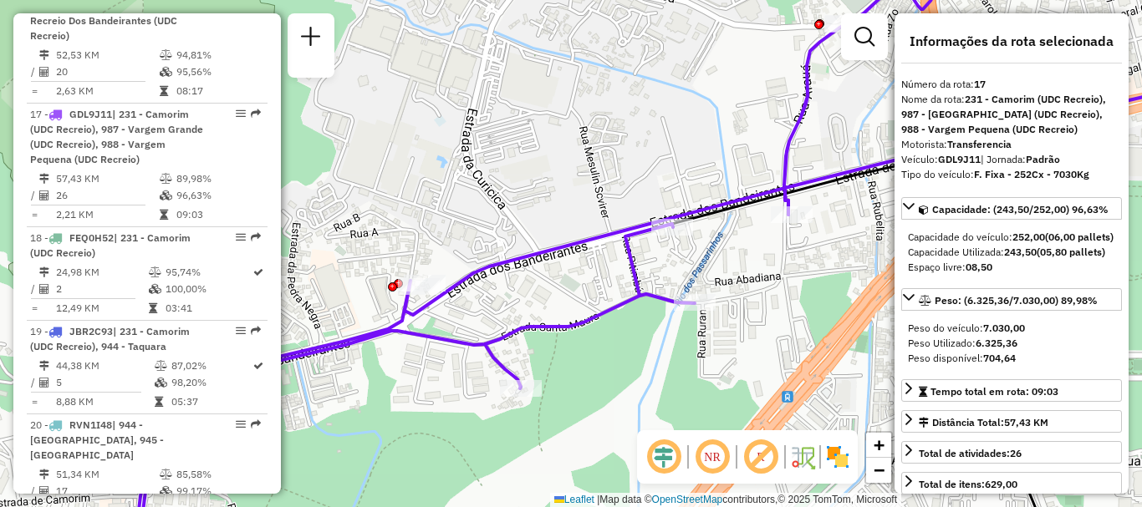
drag, startPoint x: 599, startPoint y: 273, endPoint x: 482, endPoint y: 303, distance: 120.0
click at [510, 303] on div "Rota 17 - Placa GDL9J11 55037592 - ABI DISTRIBUIDORA DE Janela de atendimento G…" at bounding box center [571, 253] width 1142 height 507
